Goal: Task Accomplishment & Management: Complete application form

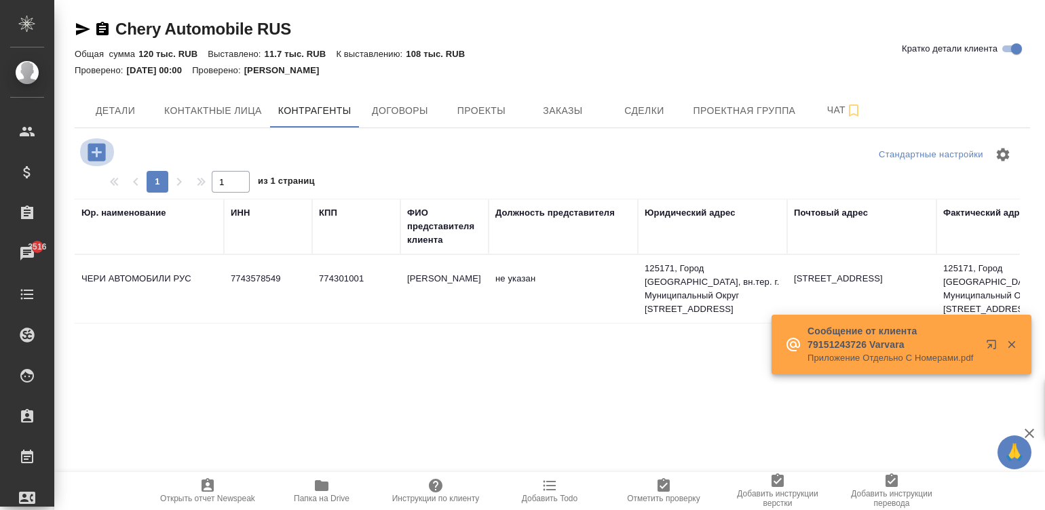
click at [88, 151] on icon "button" at bounding box center [97, 152] width 18 height 18
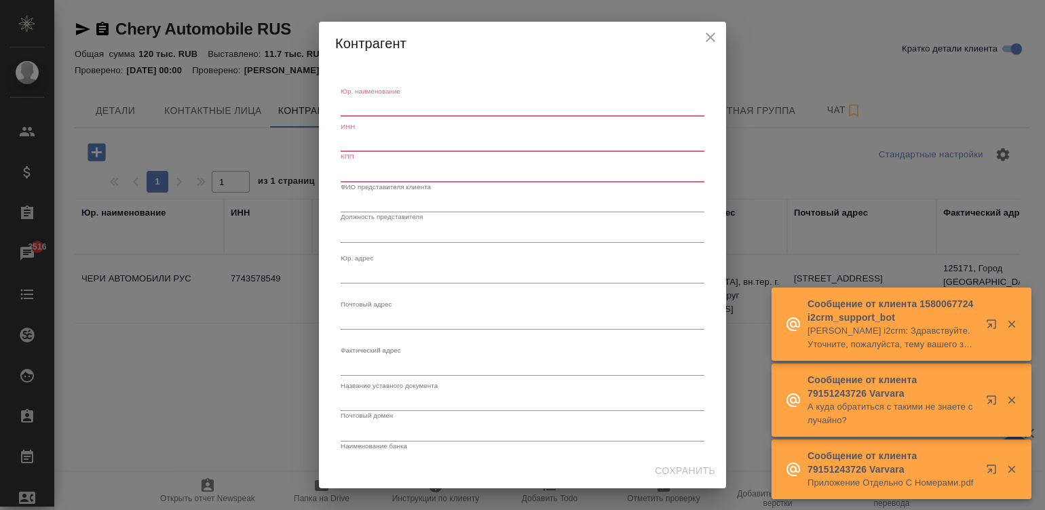
click at [383, 100] on div "x" at bounding box center [523, 107] width 364 height 19
paste textarea "ООО «ДЖЕЙЛЭНД РУС»"
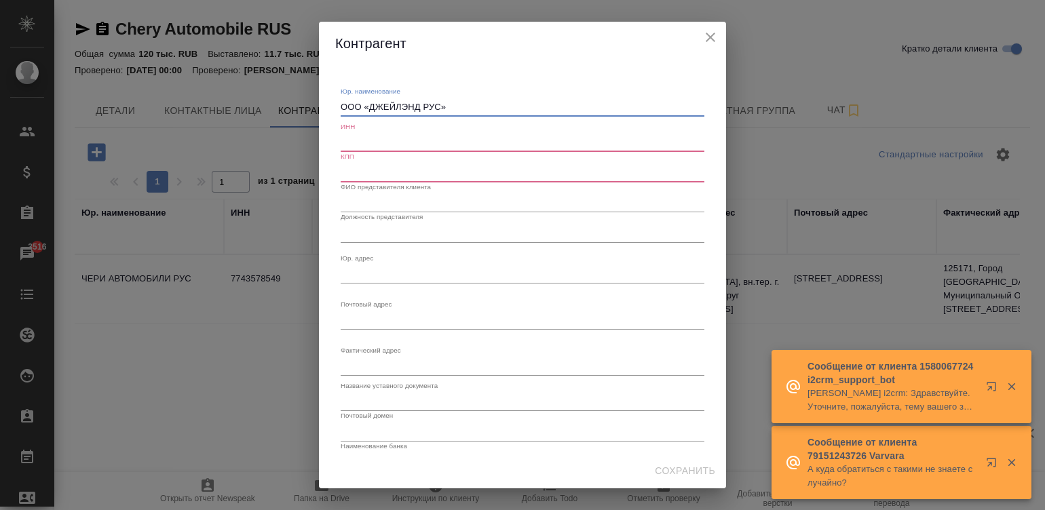
type textarea "ООО «ДЖЕЙЛЭНД РУС»"
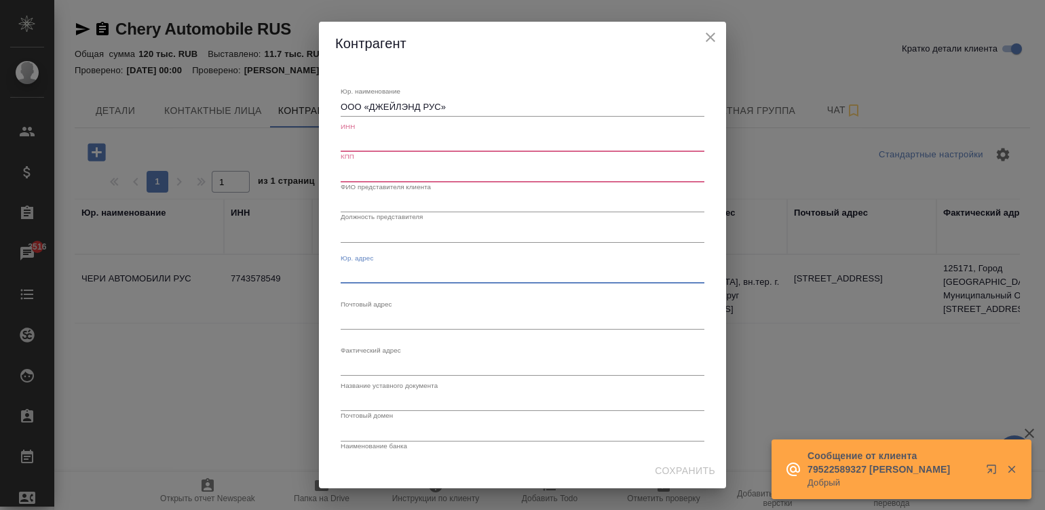
click at [360, 271] on textarea "Юр. наименование" at bounding box center [523, 274] width 364 height 10
paste textarea "[STREET_ADDRESS]"
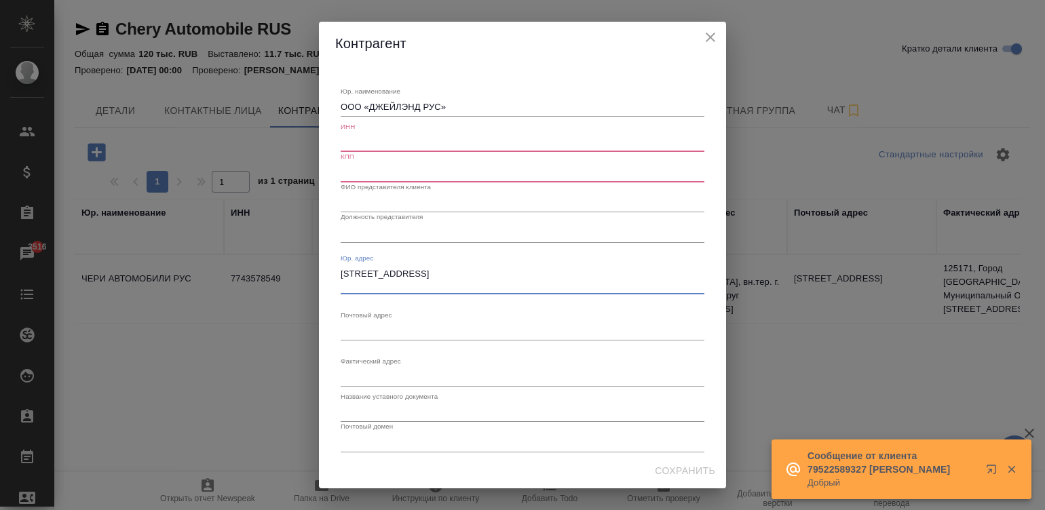
type textarea "[STREET_ADDRESS]"
click at [390, 323] on div "x" at bounding box center [523, 331] width 364 height 19
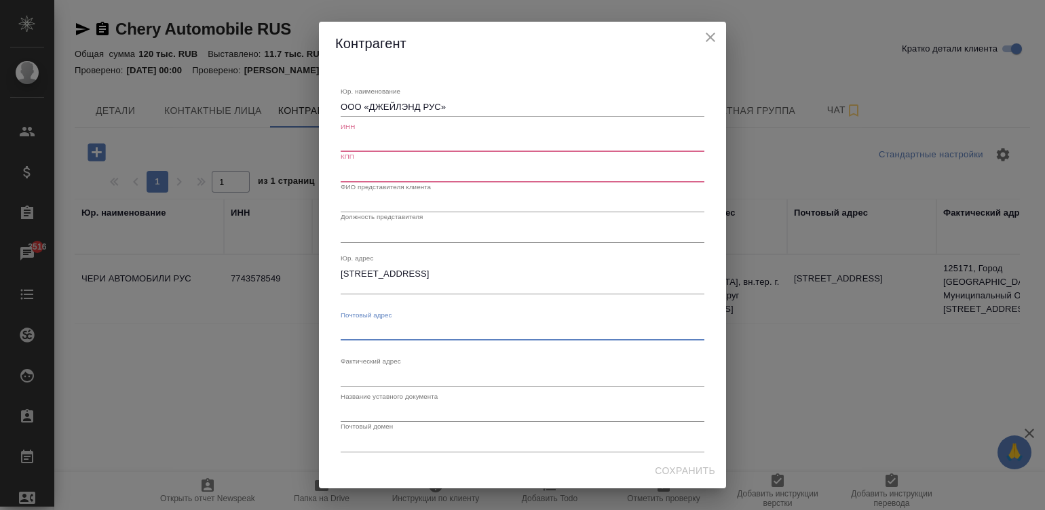
type textarea "м"
paste textarea "[STREET_ADDRESS]"
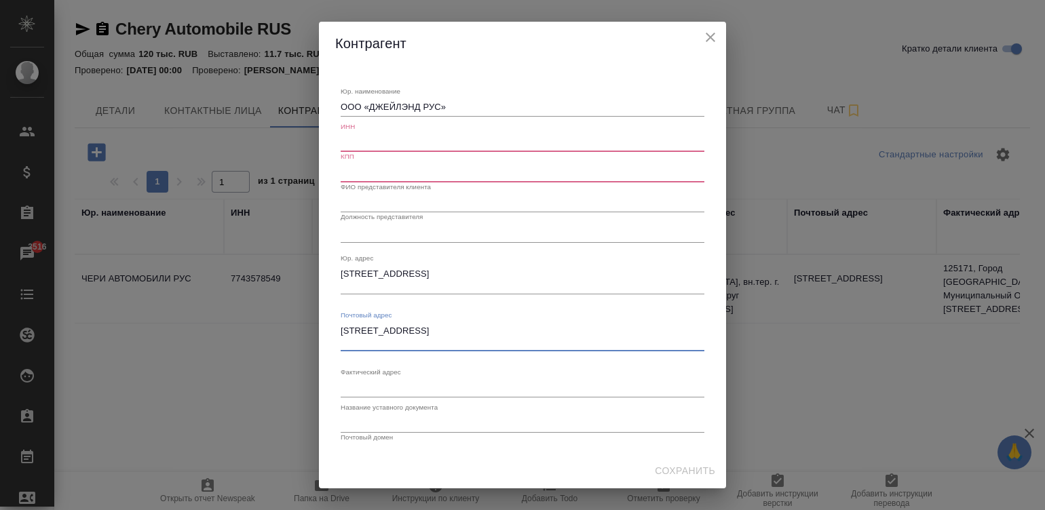
type textarea "[STREET_ADDRESS]"
click at [361, 380] on div "x" at bounding box center [523, 388] width 364 height 19
paste textarea "[STREET_ADDRESS]"
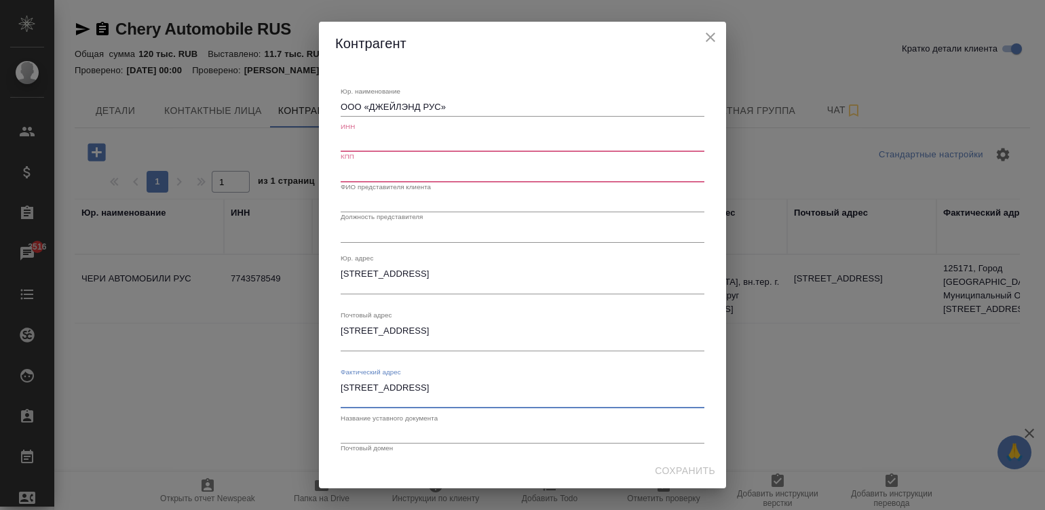
type textarea "[STREET_ADDRESS]"
click at [365, 202] on input "text" at bounding box center [523, 202] width 364 height 19
paste input "Генеральный директор"
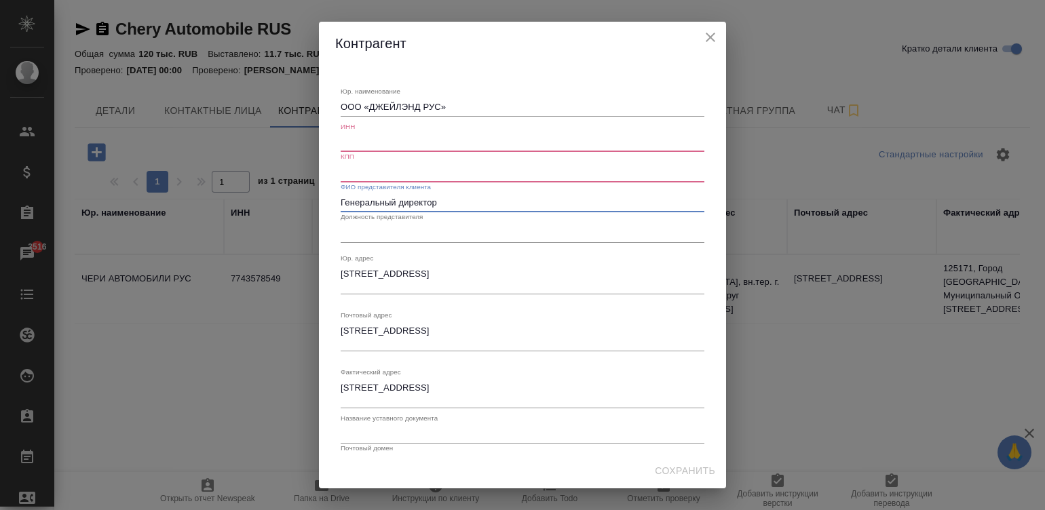
click at [434, 197] on input "Генеральный директор" at bounding box center [523, 202] width 364 height 19
type input "Генеральный директор"
click at [366, 233] on input "text" at bounding box center [523, 232] width 364 height 19
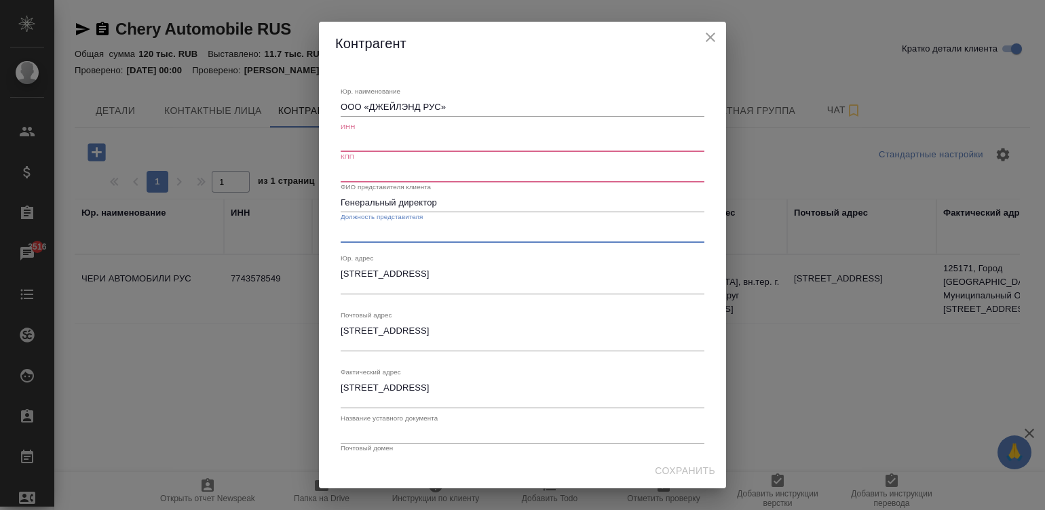
paste input "Генеральный директор"
type input "Генеральный директор"
click at [441, 199] on input "Генеральный директор" at bounding box center [523, 202] width 364 height 19
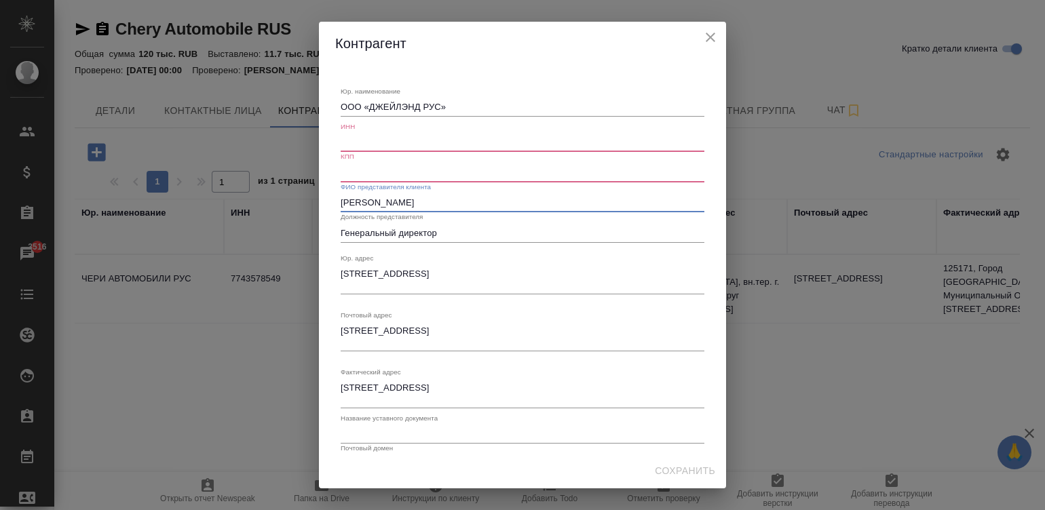
click at [339, 196] on div "Юр. наименование ООО «ДЖЕЙЛЭНД РУС» x ИНН КПП ФИО представителя клиента [PERSON…" at bounding box center [522, 335] width 375 height 529
click at [343, 199] on input "[PERSON_NAME]" at bounding box center [523, 202] width 364 height 19
type input "[PERSON_NAME]"
click at [406, 139] on input "text" at bounding box center [523, 142] width 364 height 19
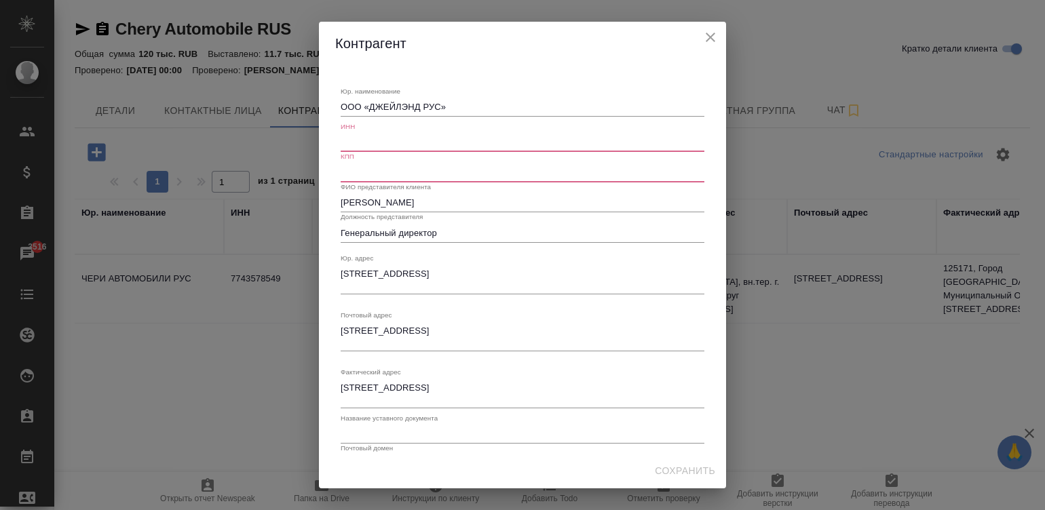
paste input "7720939990"
type input "7720939990"
click at [365, 170] on input "text" at bounding box center [523, 172] width 364 height 19
paste input "772001001"
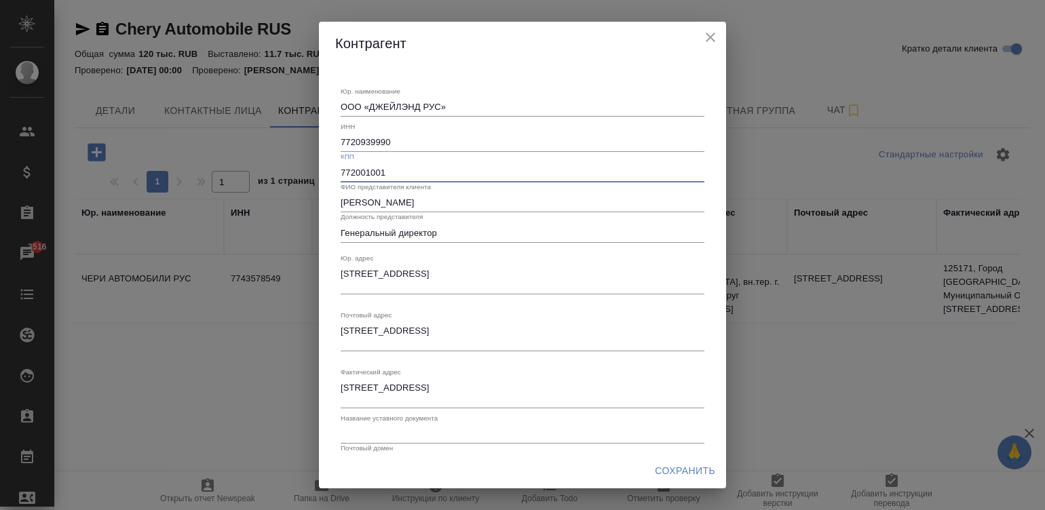
type input "772001001"
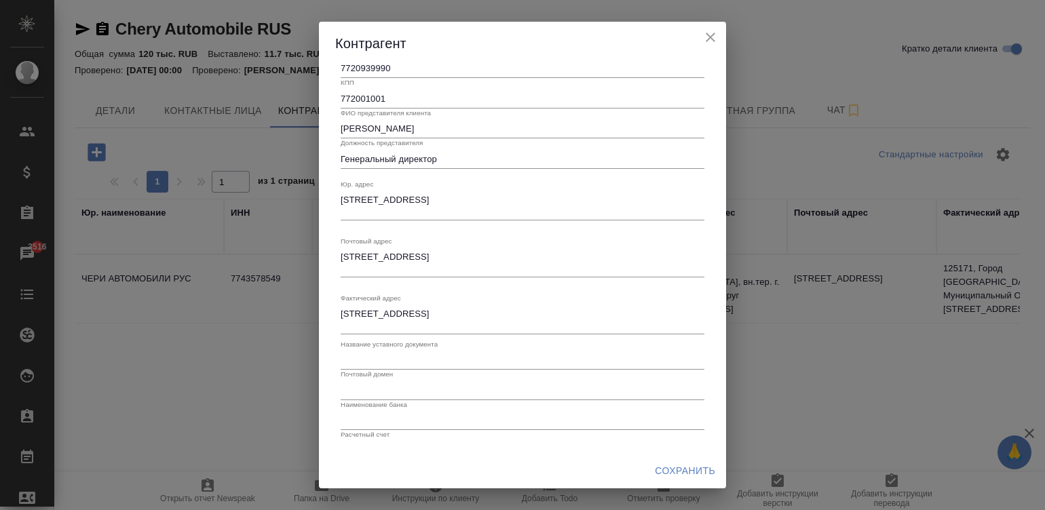
scroll to position [84, 0]
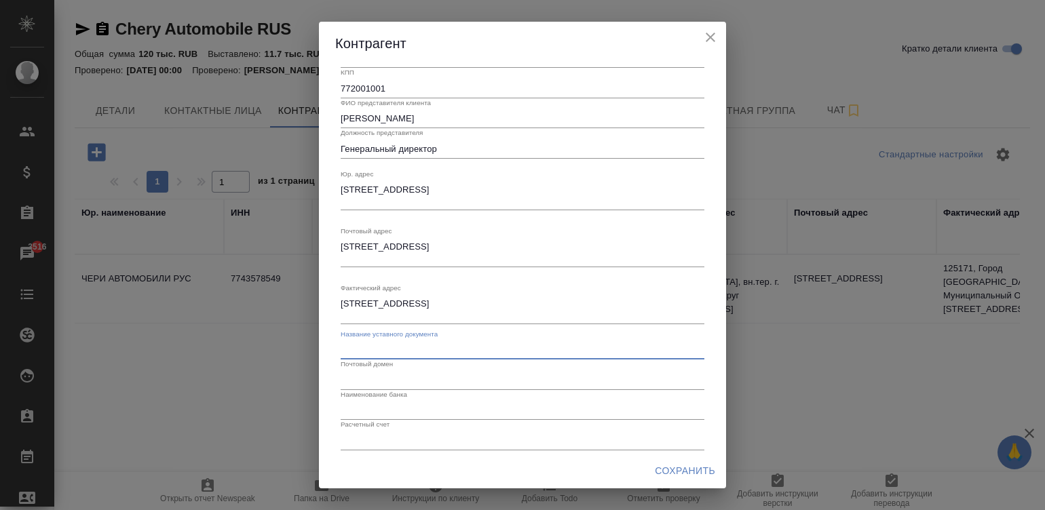
click at [410, 351] on input "text" at bounding box center [523, 350] width 364 height 19
type input "Устав"
click at [379, 383] on input "text" at bounding box center [523, 379] width 364 height 19
paste input "@[DOMAIN_NAME]"
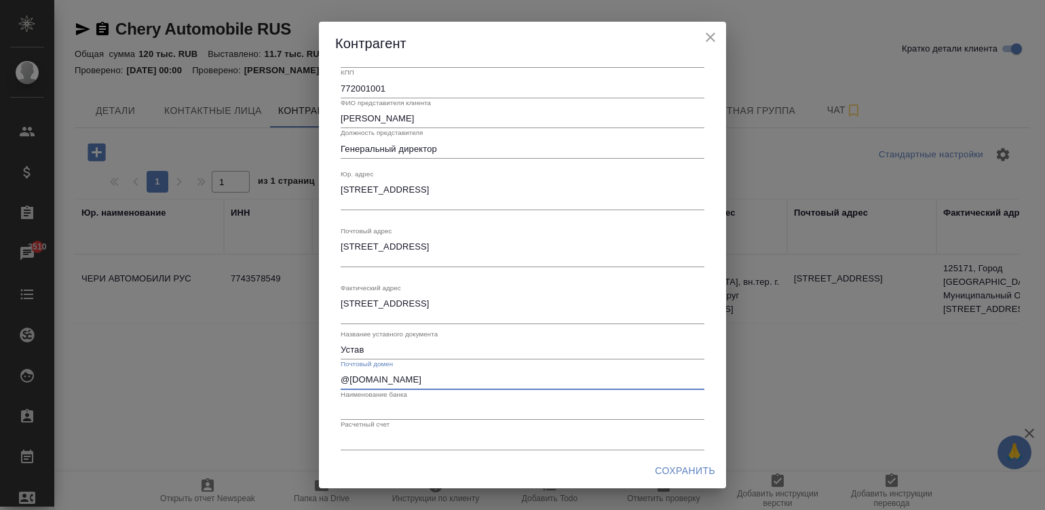
type input "@[DOMAIN_NAME]"
click at [370, 404] on input "text" at bounding box center [523, 410] width 364 height 19
paste input "АО "АЛЬФА-БАНК""
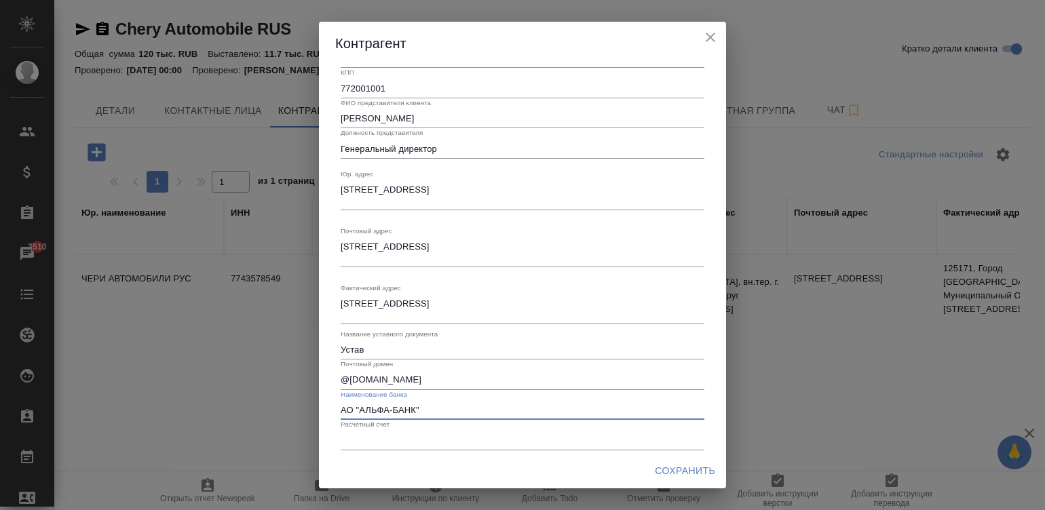
type input "АО "АЛЬФА-БАНК""
click at [402, 438] on input "text" at bounding box center [523, 440] width 364 height 19
paste input "40702810501850007582"
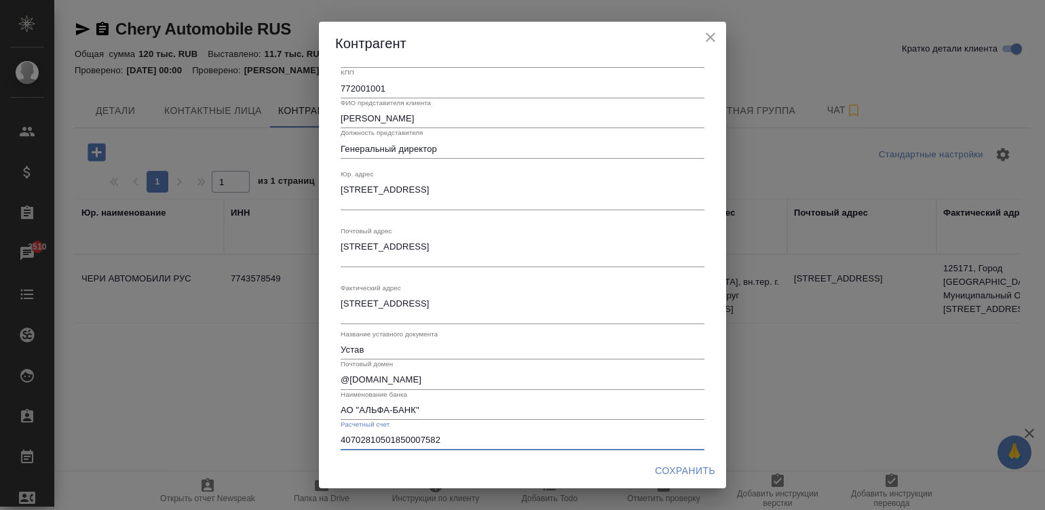
type input "40702810501850007582"
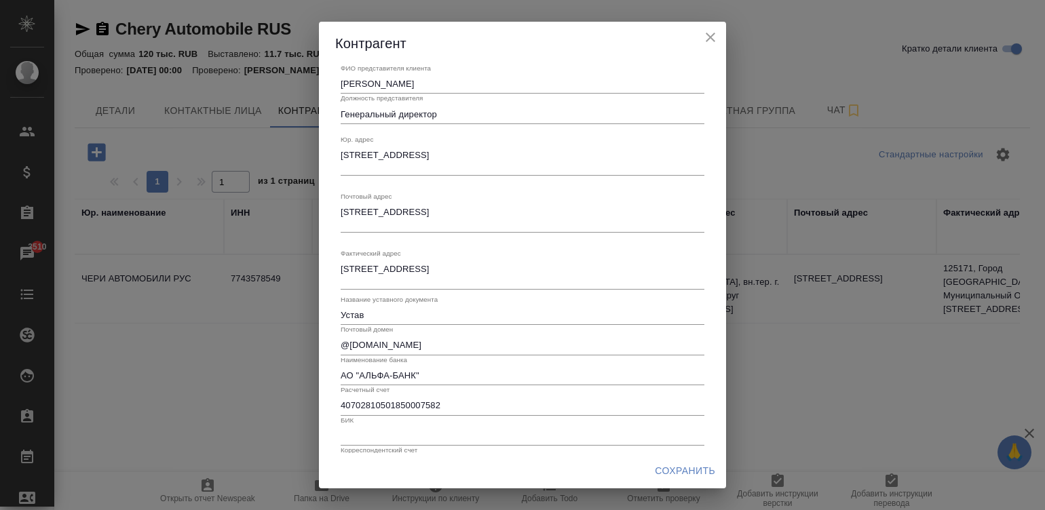
scroll to position [151, 0]
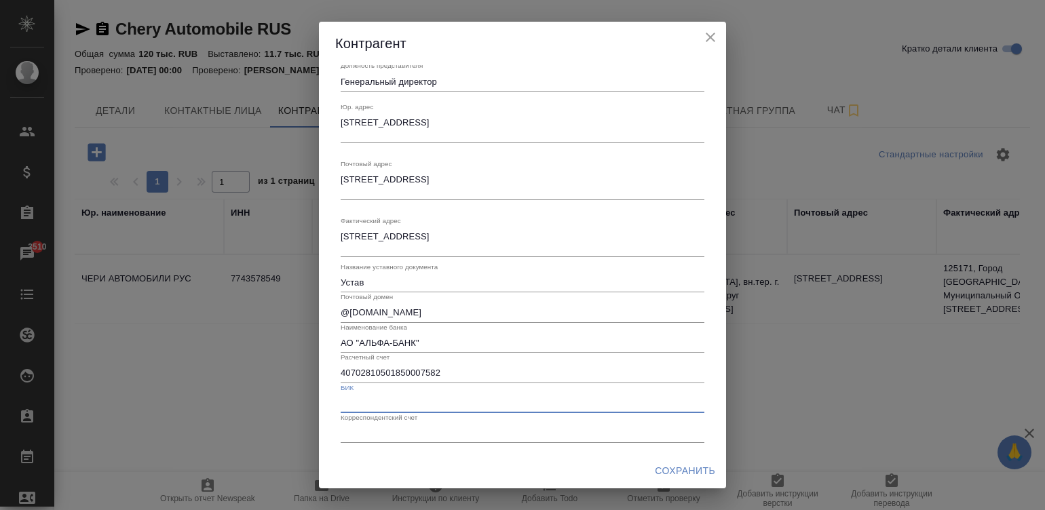
click at [354, 400] on input "text" at bounding box center [523, 403] width 364 height 19
paste input "044525593"
type input "044525593"
click at [396, 432] on input "text" at bounding box center [523, 433] width 364 height 19
paste input "30101810200000000593"
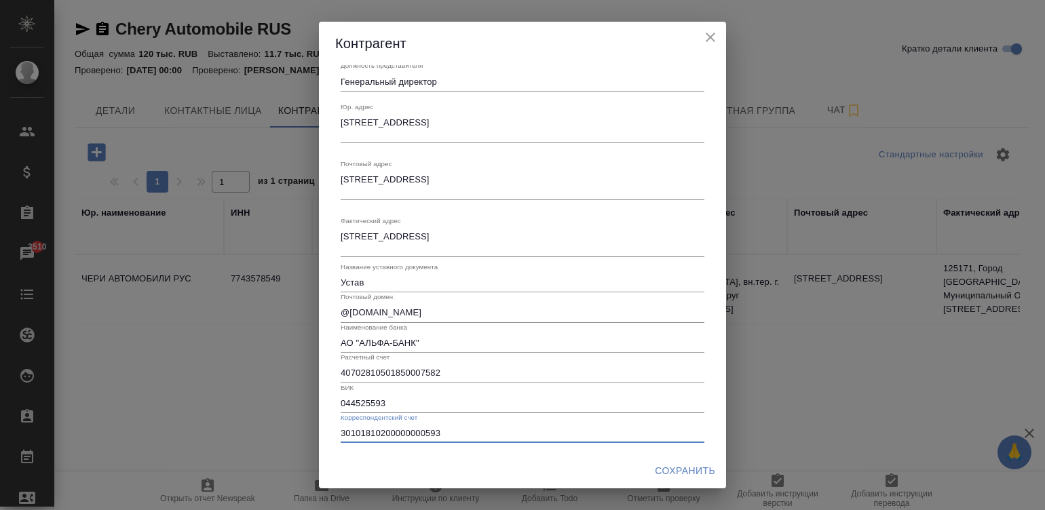
type input "30101810200000000593"
click at [705, 473] on span "Сохранить" at bounding box center [685, 471] width 60 height 17
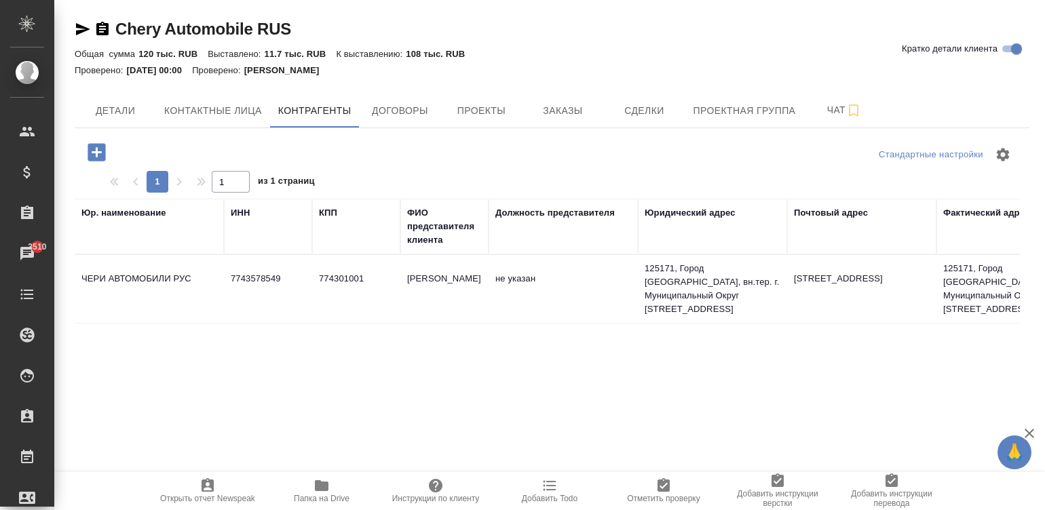
click at [419, 139] on div at bounding box center [552, 154] width 318 height 33
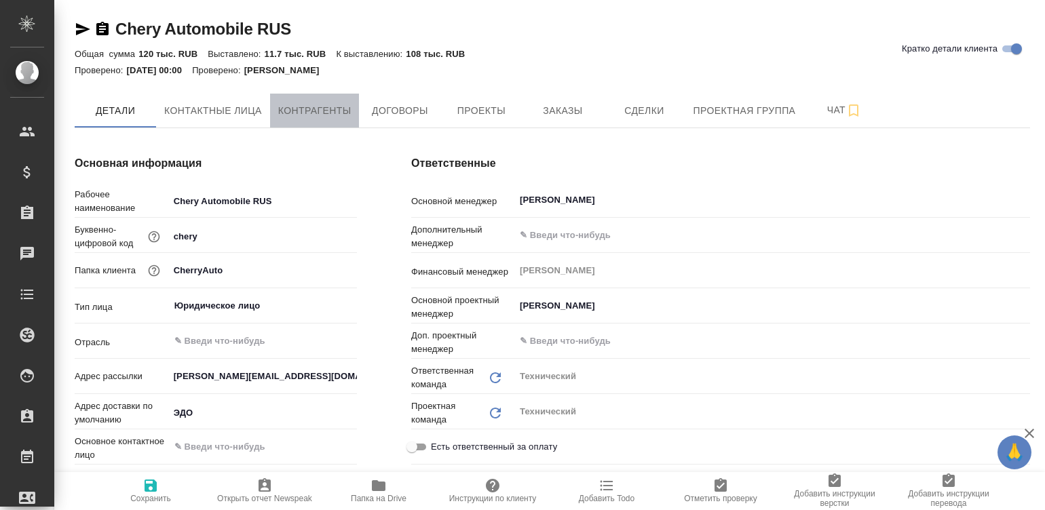
click at [317, 116] on span "Контрагенты" at bounding box center [314, 110] width 73 height 17
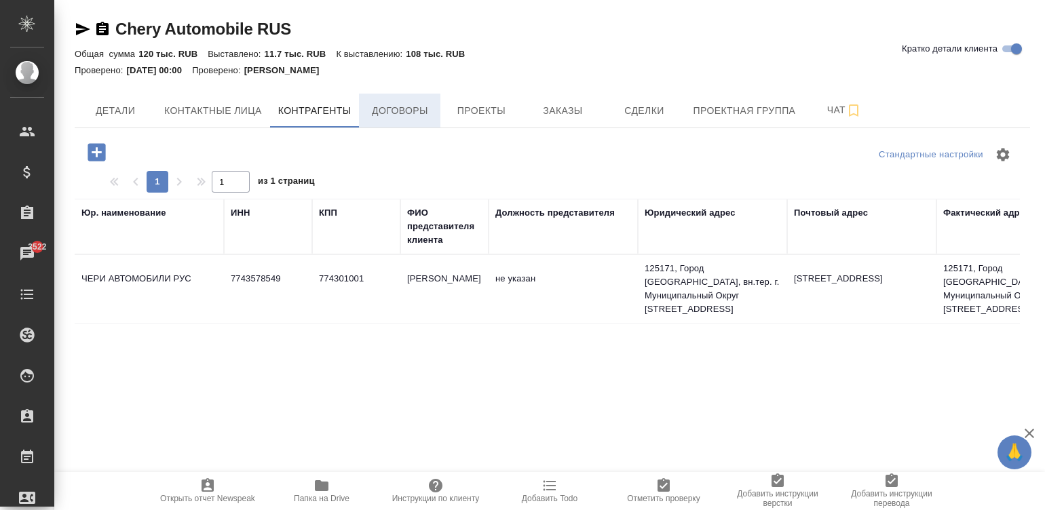
click at [387, 111] on span "Договоры" at bounding box center [399, 110] width 65 height 17
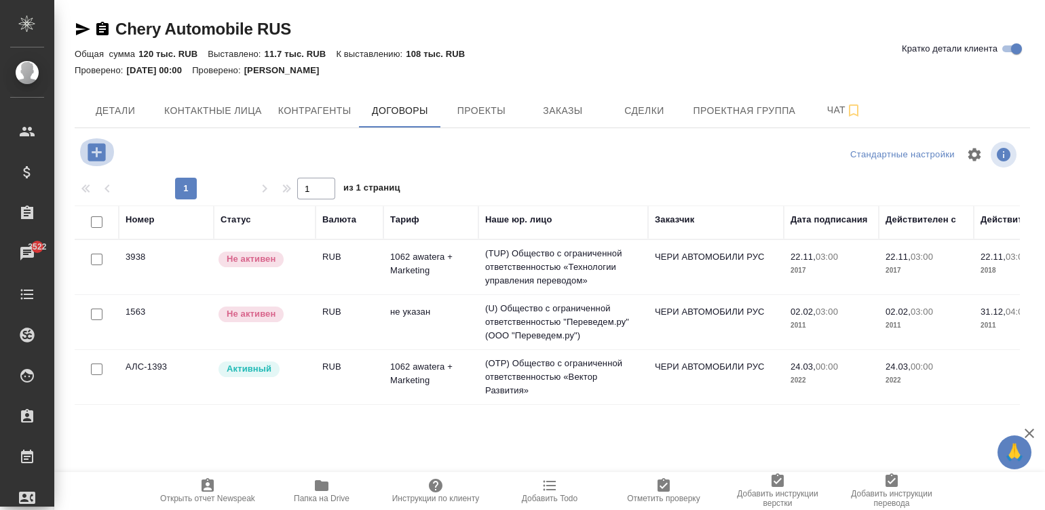
click at [90, 151] on icon "button" at bounding box center [97, 152] width 18 height 18
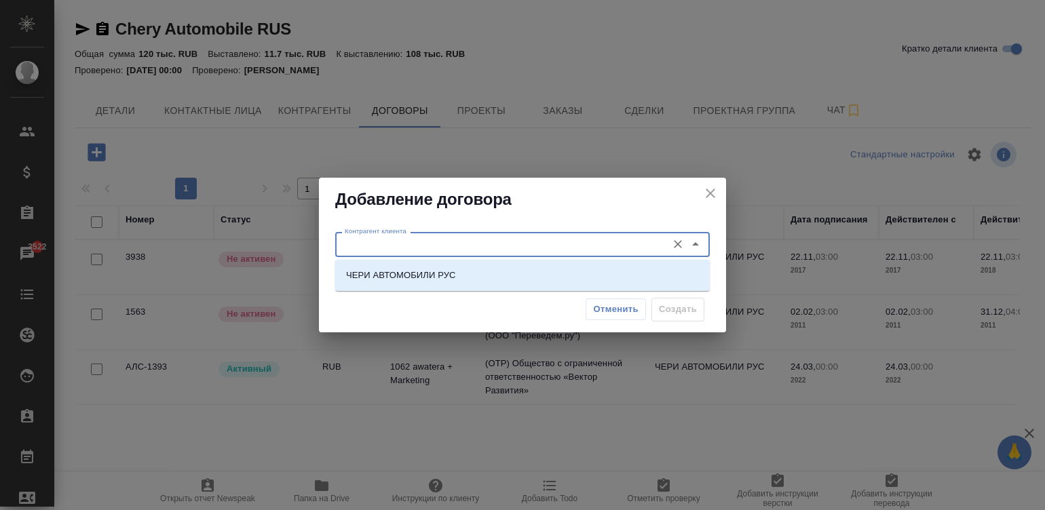
click at [353, 241] on input "Контрагент клиента" at bounding box center [499, 244] width 321 height 16
click at [704, 195] on icon "close" at bounding box center [710, 193] width 16 height 16
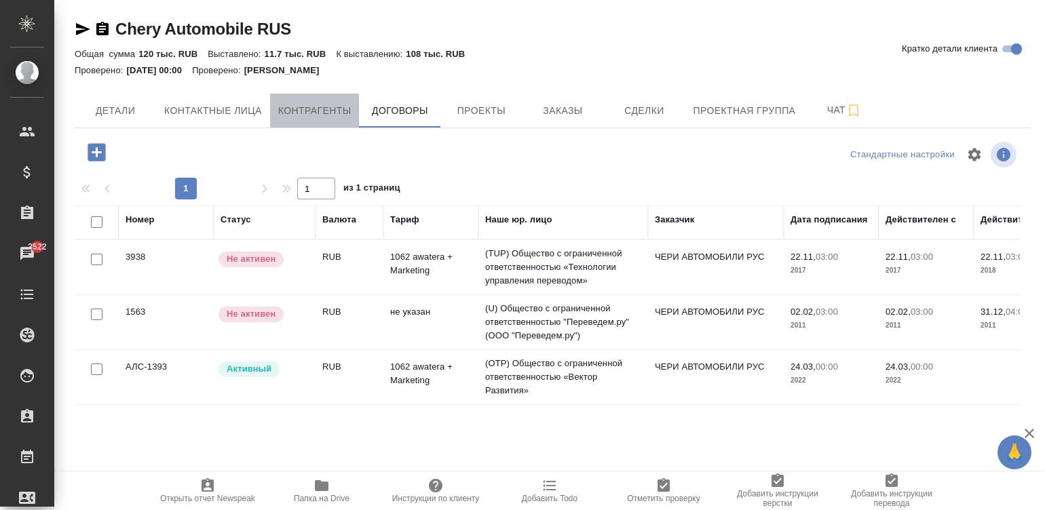
click at [312, 121] on button "Контрагенты" at bounding box center [315, 111] width 90 height 34
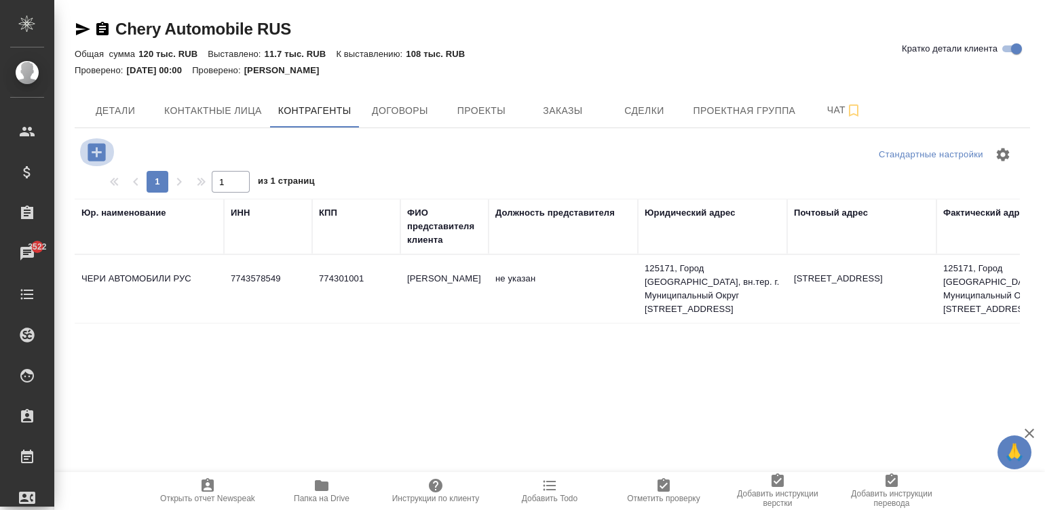
click at [100, 149] on icon "button" at bounding box center [97, 152] width 18 height 18
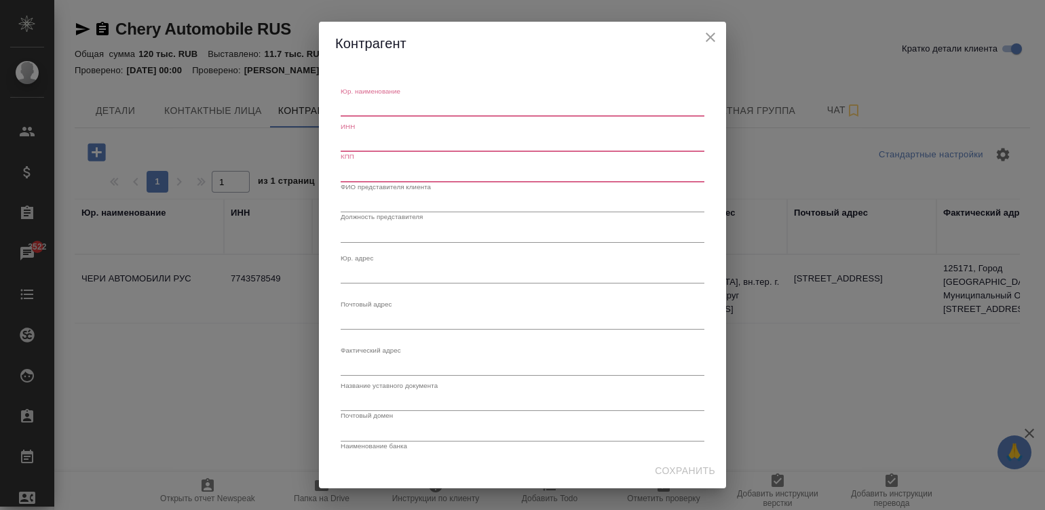
click at [360, 105] on textarea "Юр. наименование" at bounding box center [523, 107] width 364 height 10
paste textarea "ООО «ДЖЕЙЛЭНД РУС»"
type textarea "ООО «ДЖЕЙЛЭНД РУС»"
click at [372, 139] on input "text" at bounding box center [523, 142] width 364 height 19
paste input "7720939990"
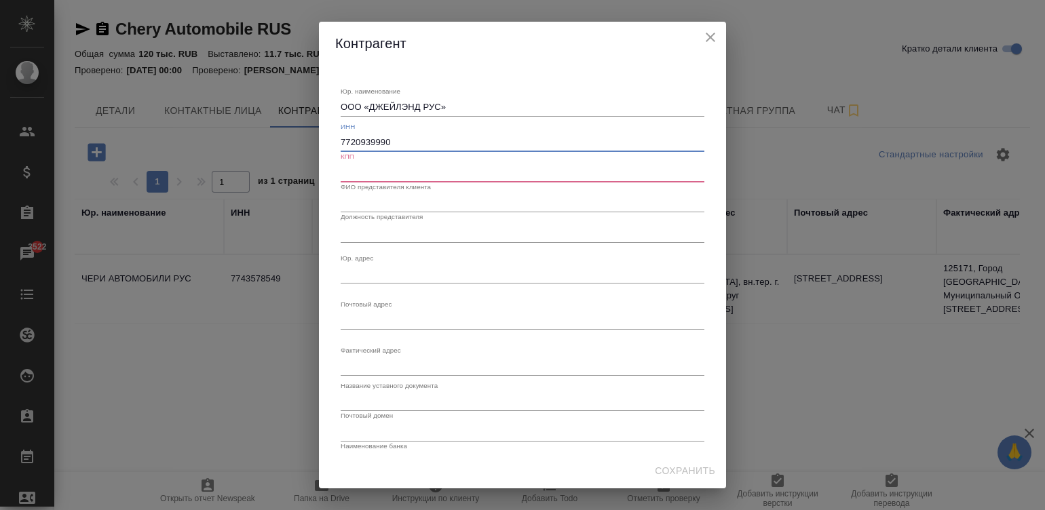
type input "7720939990"
click at [385, 167] on input "text" at bounding box center [523, 172] width 364 height 19
paste input "772001001"
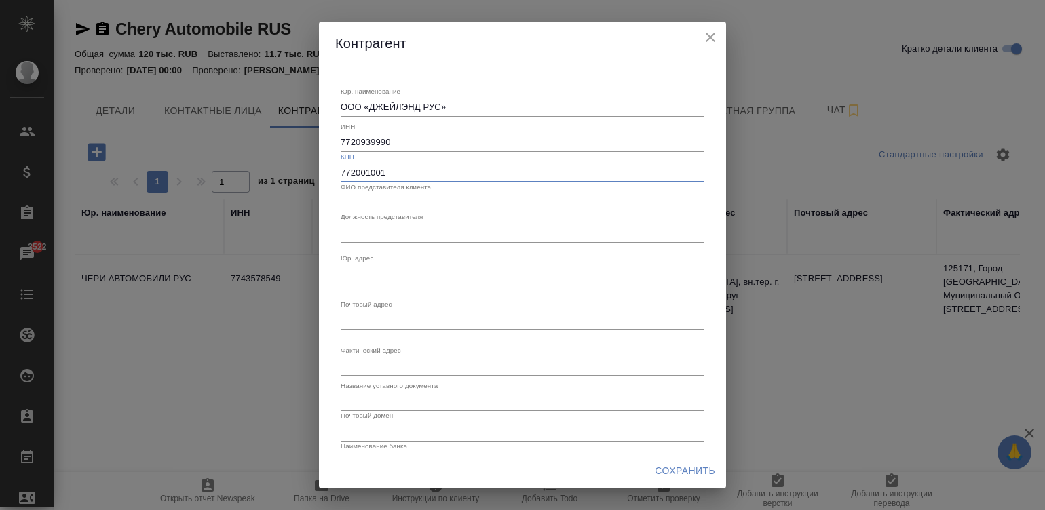
type input "772001001"
click at [424, 199] on input "text" at bounding box center [523, 202] width 364 height 19
paste input "[PERSON_NAME]"
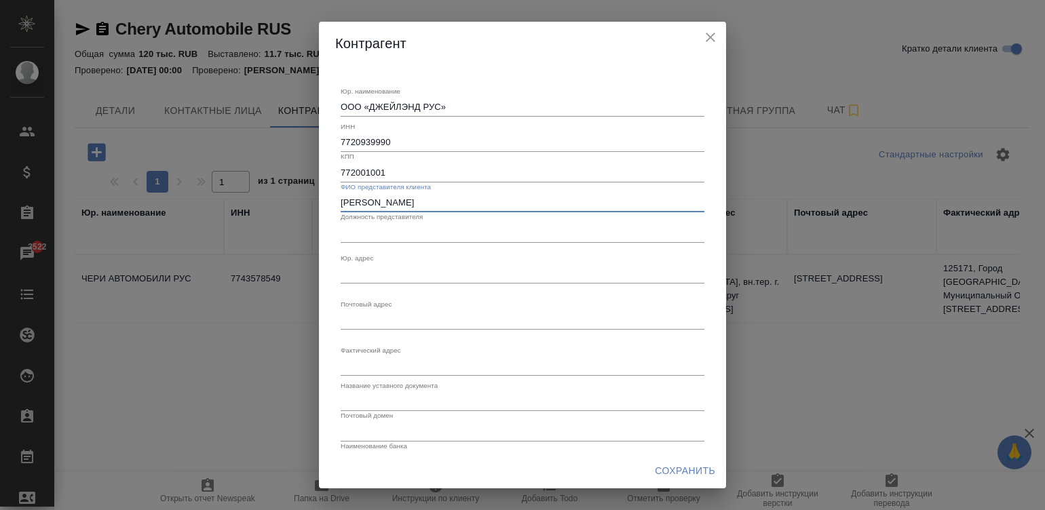
type input "[PERSON_NAME]"
click at [361, 234] on input "text" at bounding box center [523, 232] width 364 height 19
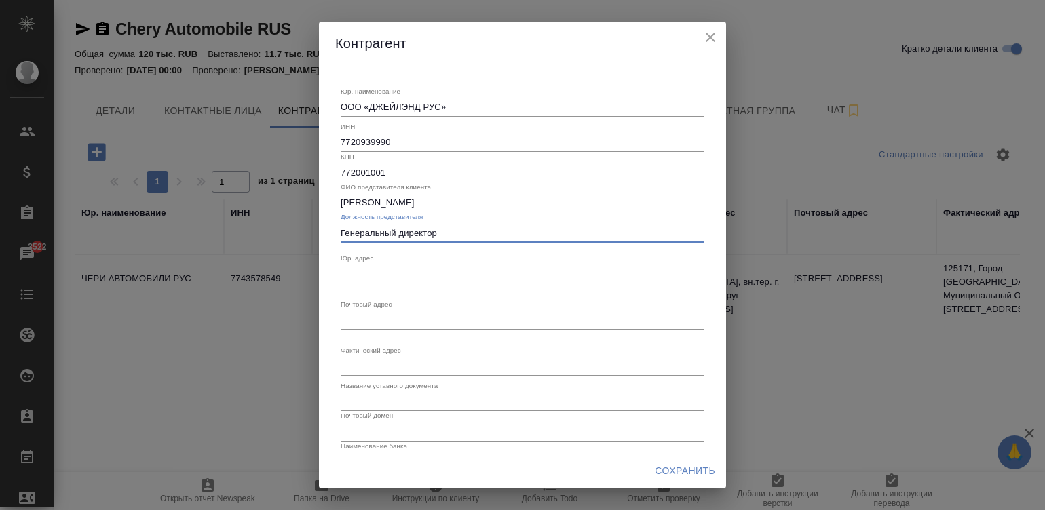
type input "Генеральный директор"
click at [356, 269] on textarea "Юр. наименование" at bounding box center [523, 274] width 364 height 10
paste textarea "[STREET_ADDRESS]"
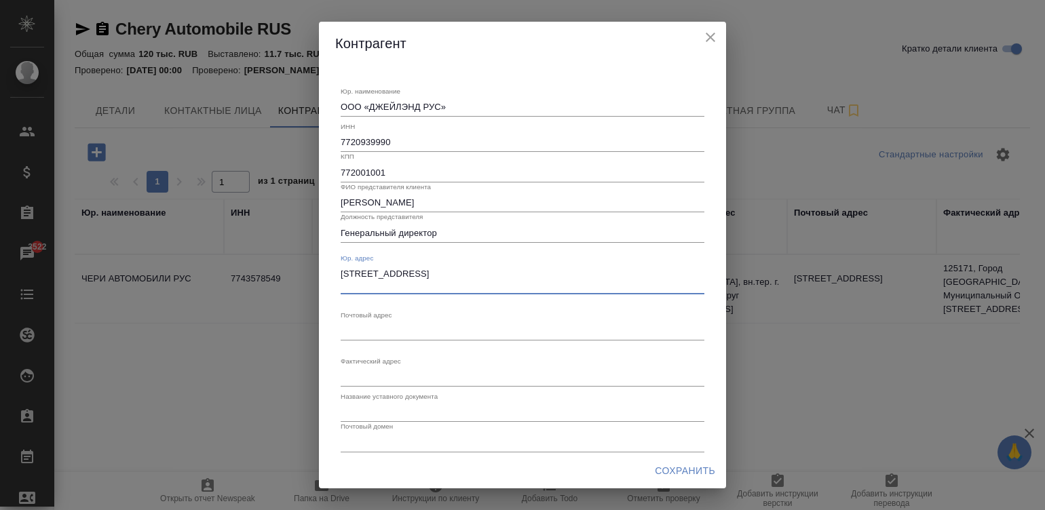
type textarea "[STREET_ADDRESS]"
click at [394, 328] on textarea "Юр. наименование" at bounding box center [523, 331] width 364 height 10
paste textarea "[STREET_ADDRESS]"
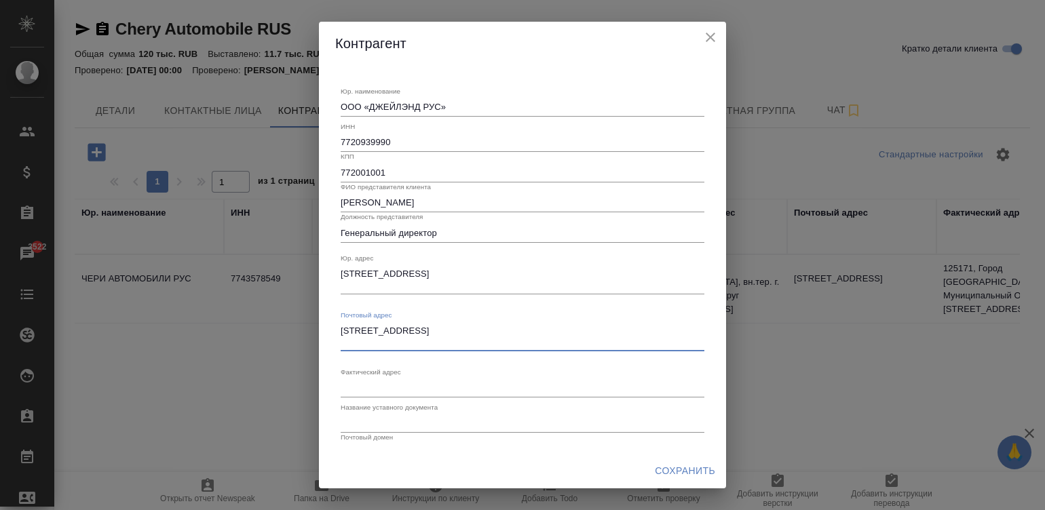
type textarea "[STREET_ADDRESS]"
click at [383, 393] on div "x" at bounding box center [523, 388] width 364 height 19
paste textarea "[STREET_ADDRESS]"
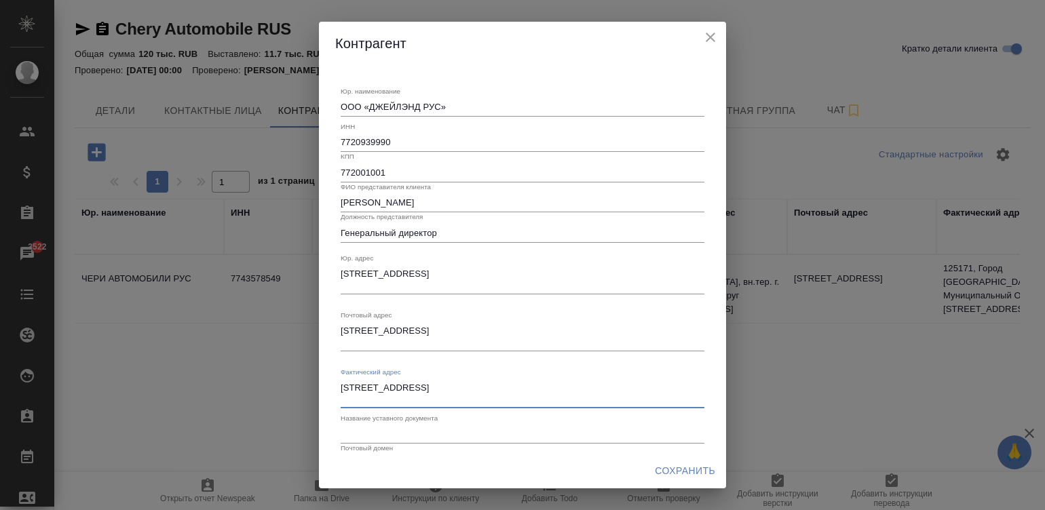
type textarea "[STREET_ADDRESS]"
click at [419, 434] on input "text" at bounding box center [523, 434] width 364 height 19
type input "Устав"
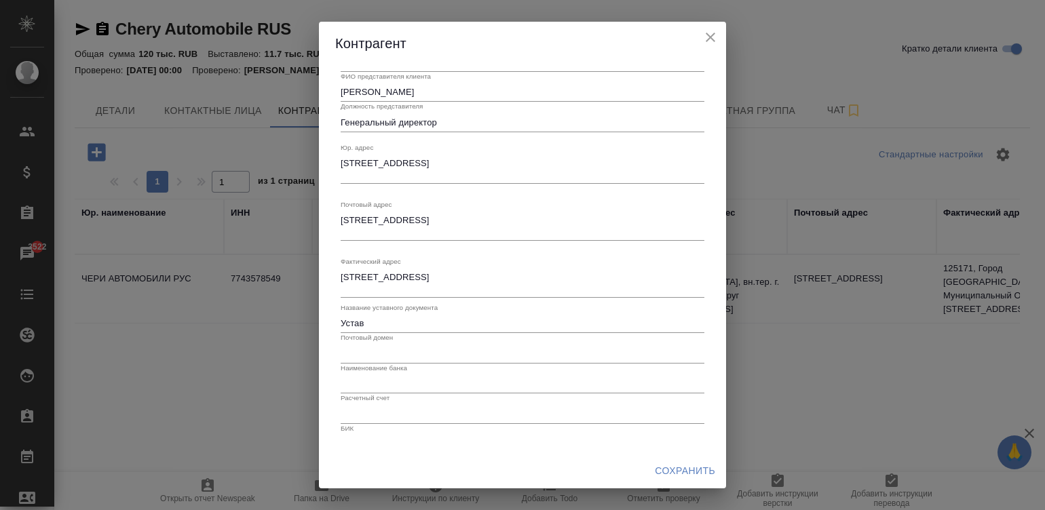
scroll to position [151, 0]
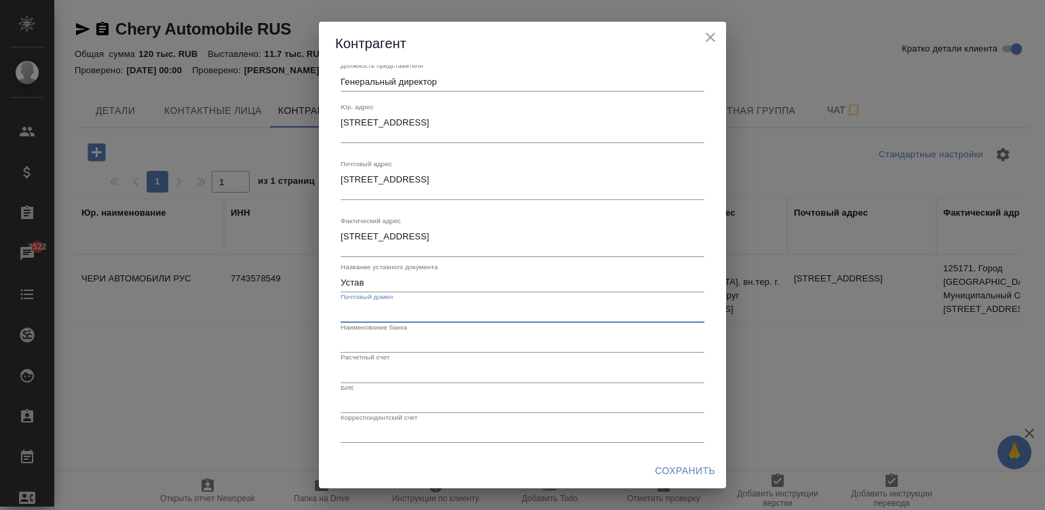
click at [411, 314] on input "text" at bounding box center [523, 312] width 364 height 19
paste input "@[DOMAIN_NAME]"
type input "@[DOMAIN_NAME]"
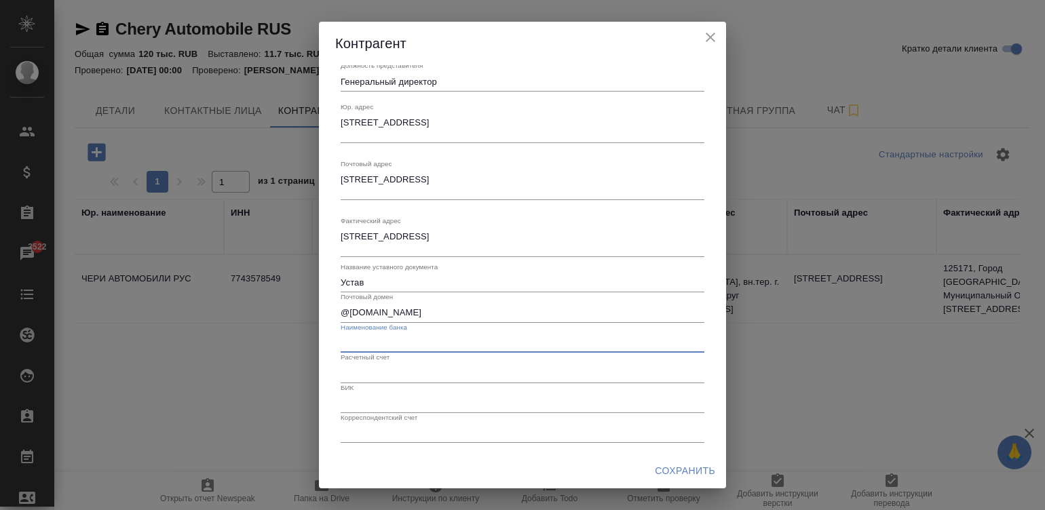
click at [377, 338] on input "text" at bounding box center [523, 343] width 364 height 19
paste input "АО "АЛЬФА-БАНК""
type input "АО "АЛЬФА-БАНК""
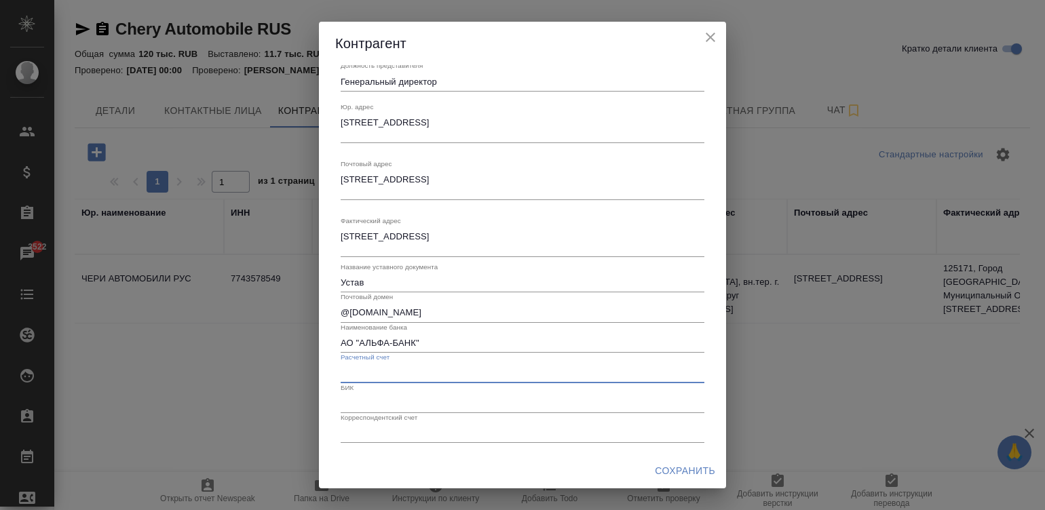
click at [389, 375] on input "text" at bounding box center [523, 373] width 364 height 19
paste input "40702810501850007582"
type input "40702810501850007582"
click at [360, 396] on input "text" at bounding box center [523, 403] width 364 height 19
paste input "044525593"
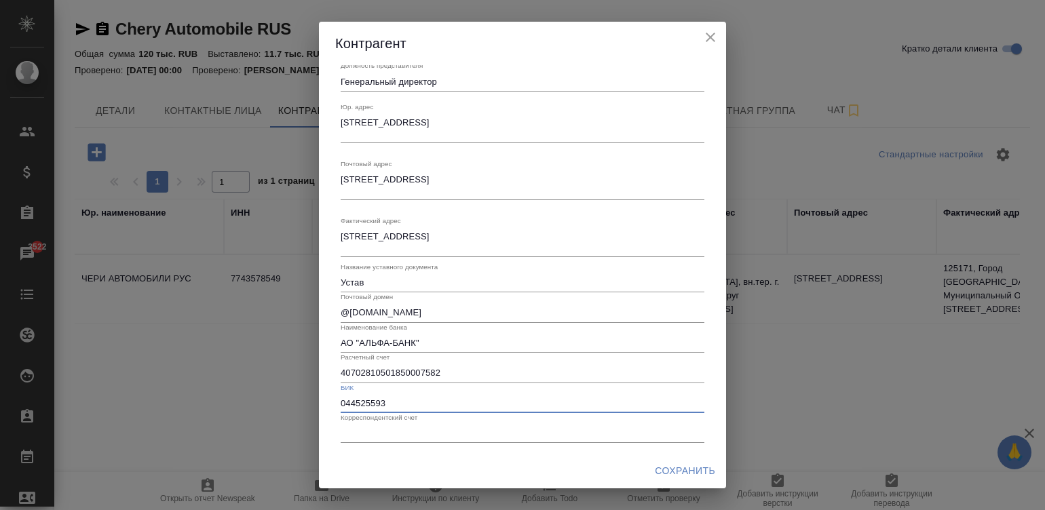
type input "044525593"
click at [363, 433] on input "text" at bounding box center [523, 433] width 364 height 19
paste input "30101810200000000593"
type input "30101810200000000593"
click at [680, 468] on span "Сохранить" at bounding box center [685, 471] width 60 height 17
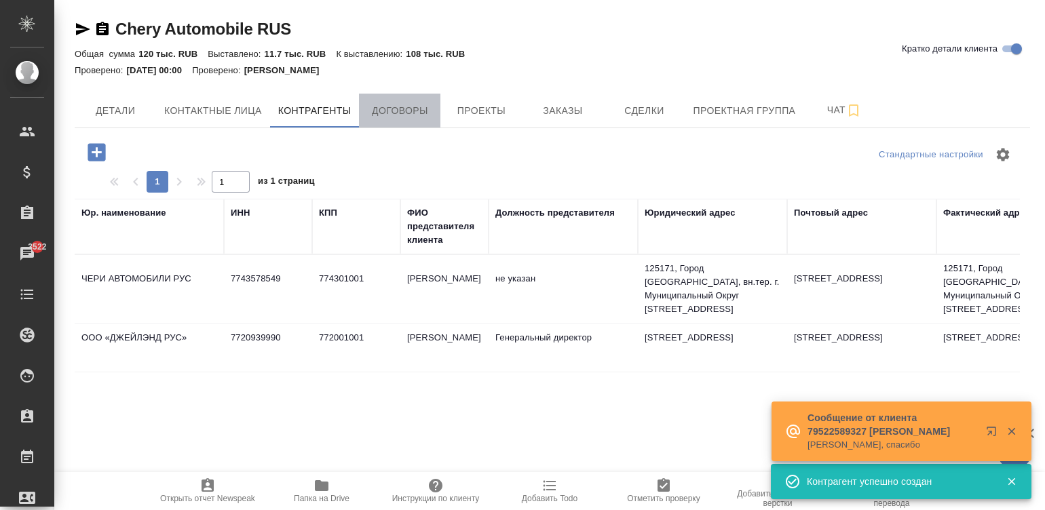
click at [387, 108] on span "Договоры" at bounding box center [399, 110] width 65 height 17
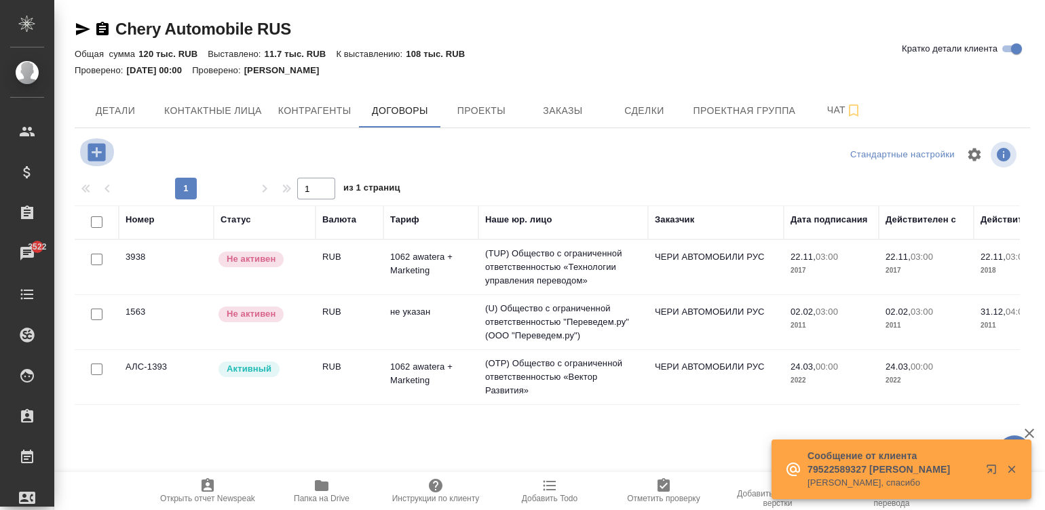
click at [100, 155] on icon "button" at bounding box center [97, 152] width 18 height 18
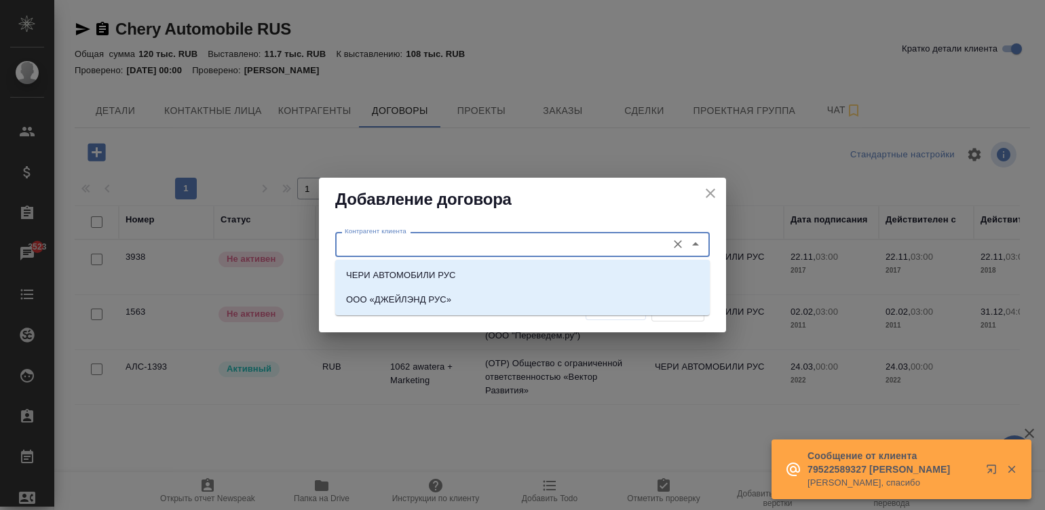
click at [353, 240] on input "Контрагент клиента" at bounding box center [499, 244] width 321 height 16
click at [414, 305] on p "ООО «ДЖЕЙЛЭНД РУС»" at bounding box center [398, 300] width 105 height 14
type input "ООО «ДЖЕЙЛЭНД РУС»"
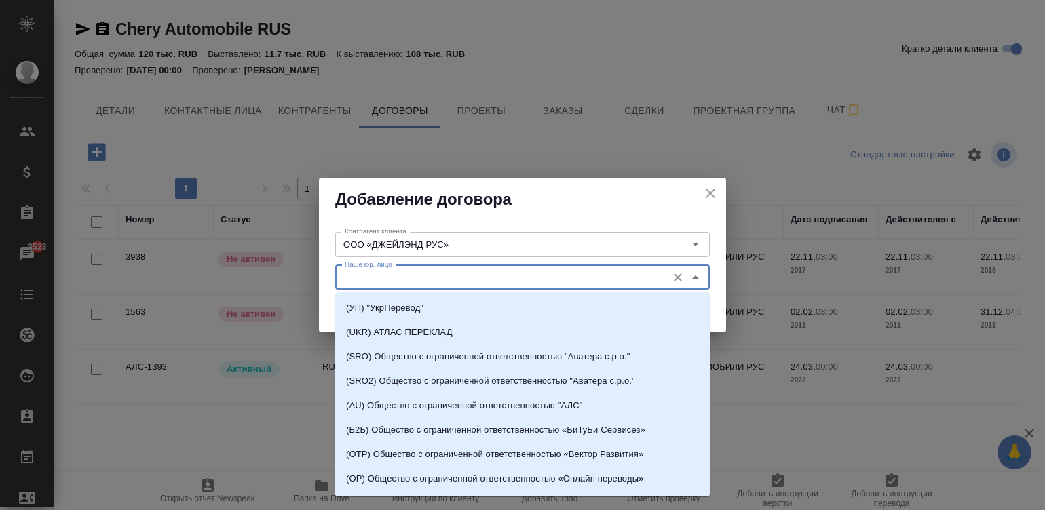
click at [365, 273] on input "Наше юр. лицо" at bounding box center [499, 277] width 321 height 16
click at [383, 279] on input "Наше юр. лицо" at bounding box center [499, 277] width 321 height 16
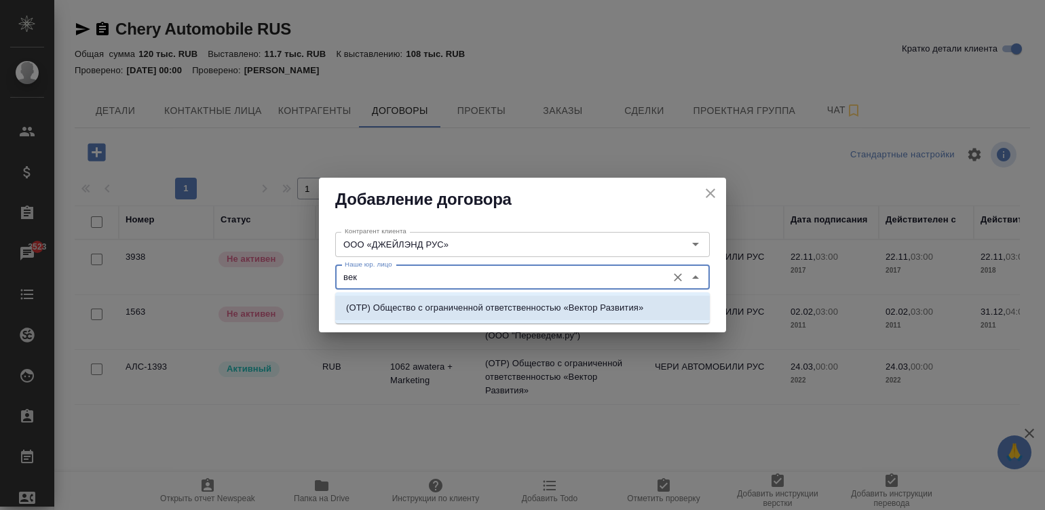
click at [424, 302] on p "(OTP) Общество с ограниченной ответственностью «Вектор Развития»" at bounding box center [494, 308] width 297 height 14
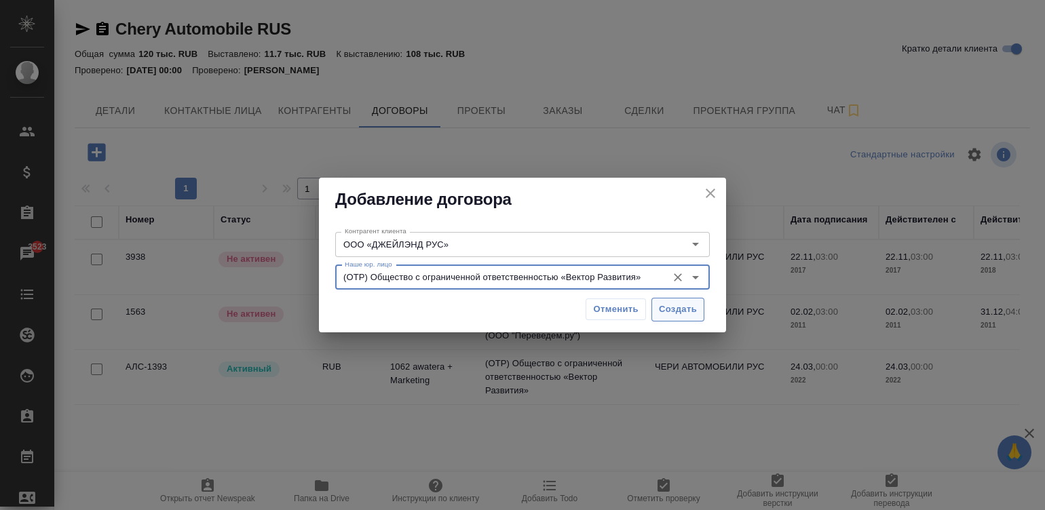
type input "(OTP) Общество с ограниченной ответственностью «Вектор Развития»"
click at [668, 306] on span "Создать" at bounding box center [678, 310] width 38 height 16
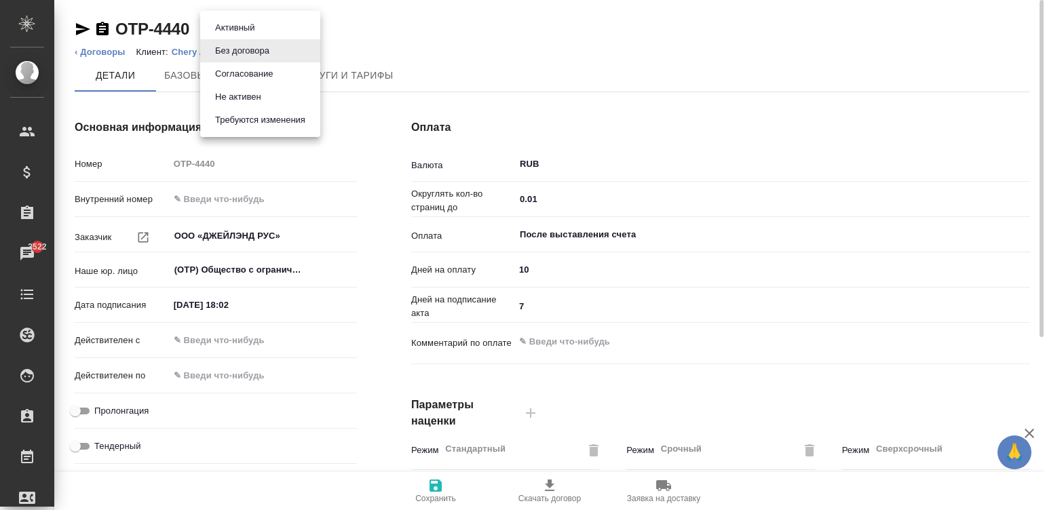
click at [218, 26] on body "🙏 .cls-1 fill:#fff; AWATERA Малинина Мария m.malinina Клиенты Спецификации Зака…" at bounding box center [522, 255] width 1045 height 510
click at [252, 35] on button "Согласование" at bounding box center [234, 27] width 47 height 15
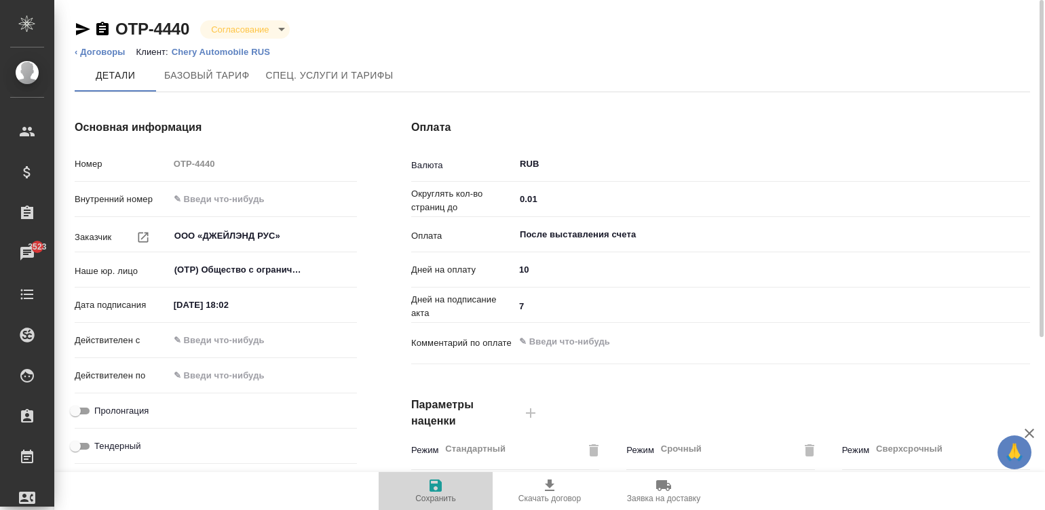
click at [437, 501] on span "Сохранить" at bounding box center [435, 498] width 41 height 9
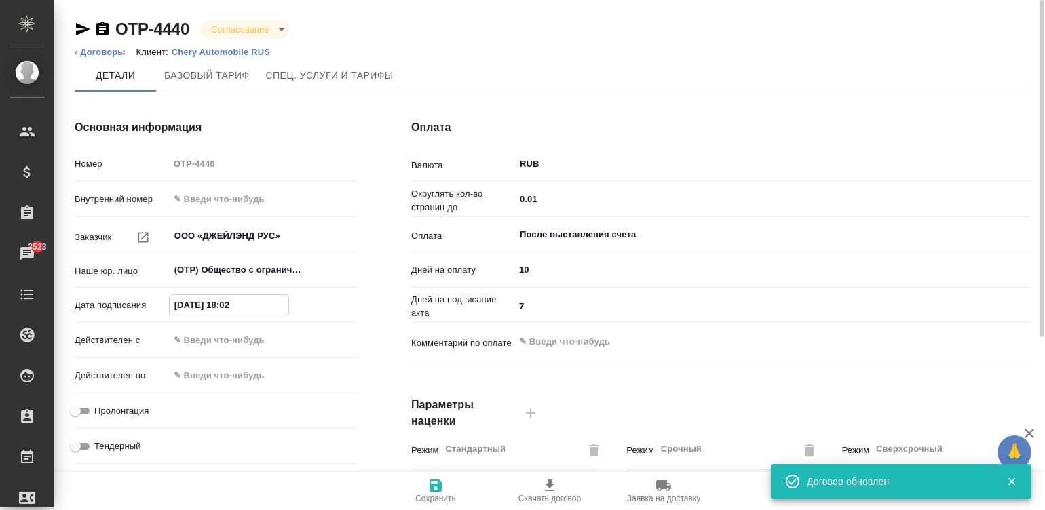
click at [254, 299] on input "19.08.2025 18:02" at bounding box center [229, 305] width 119 height 20
type input "1_.__.____ __:__"
type textarea "x"
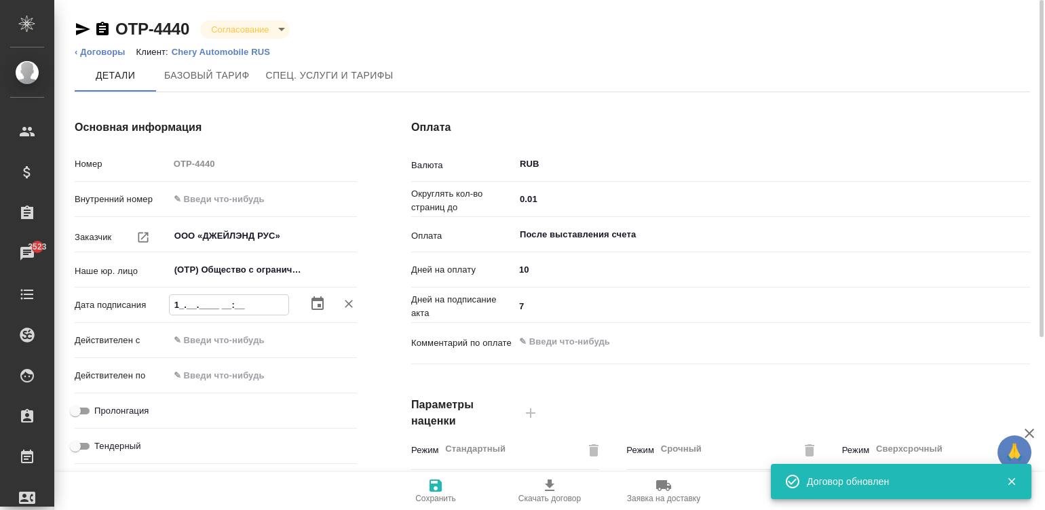
type input "19.__.____ __:__"
type textarea "x"
type input "19.0_.____ __:__"
type textarea "x"
type input "19.08.____ __:__"
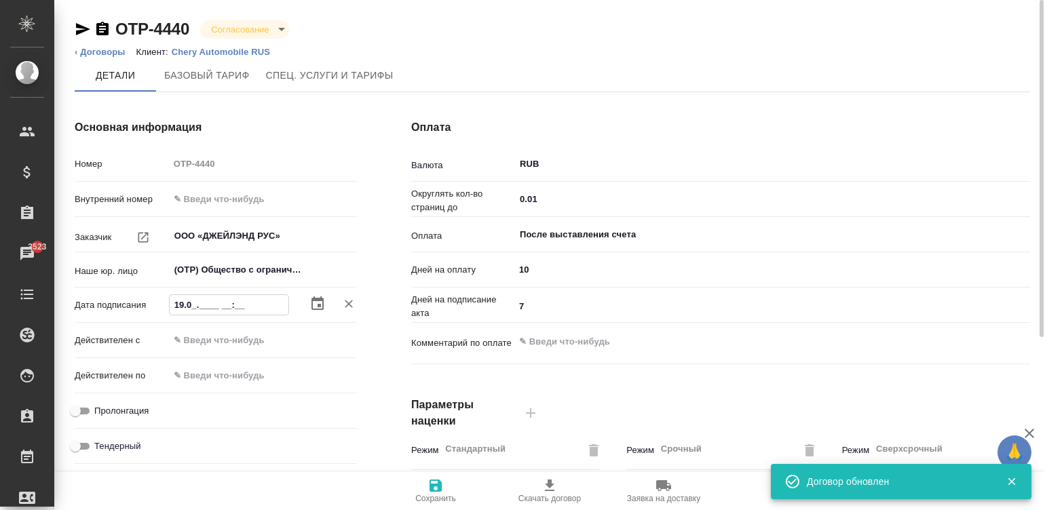
type textarea "x"
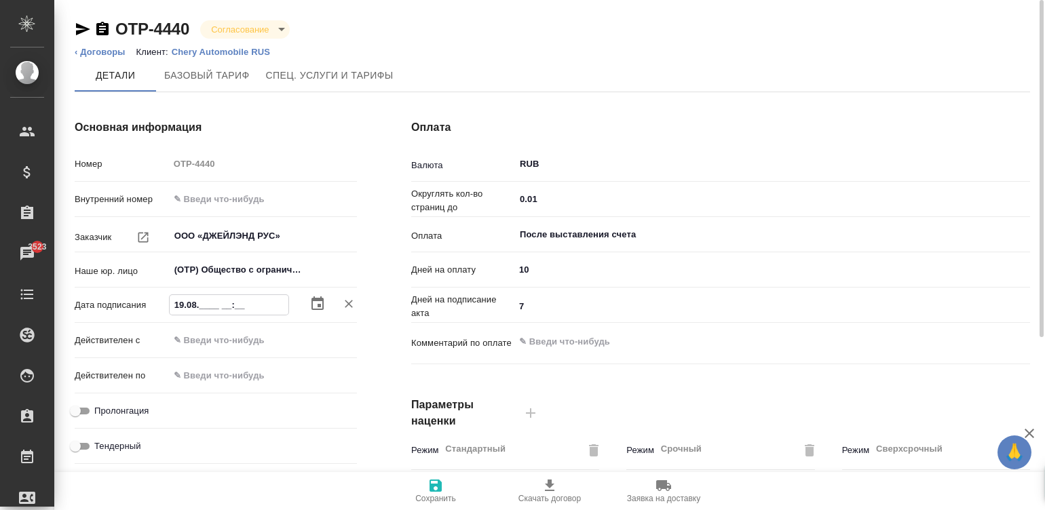
type input "19.08.2___ __:__"
type textarea "x"
type input "19.08.20__ __:__"
type textarea "x"
type input "19.08.202_ __:__"
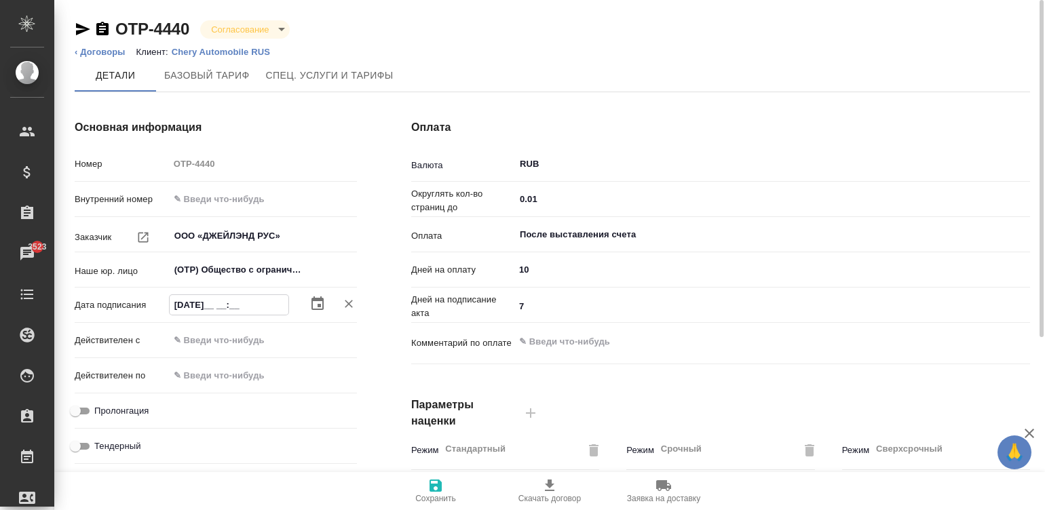
type textarea "x"
type input "19.08.2025 __:__"
type textarea "x"
type input "19.08.2025 0_:__"
type textarea "x"
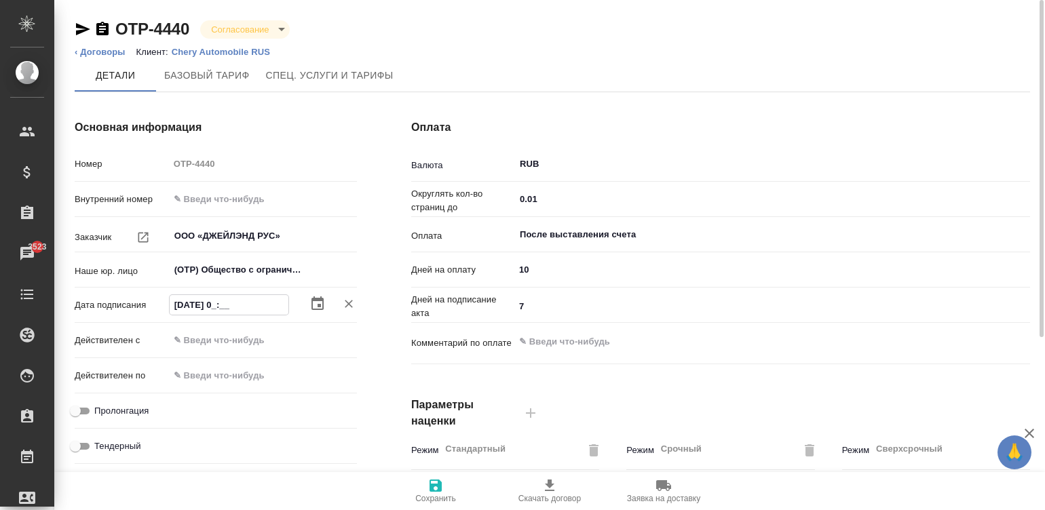
type input "19.08.2025 09:__"
type textarea "x"
type input "19.08.2025 09:0_"
type textarea "x"
type input "19.08.2025 09:00"
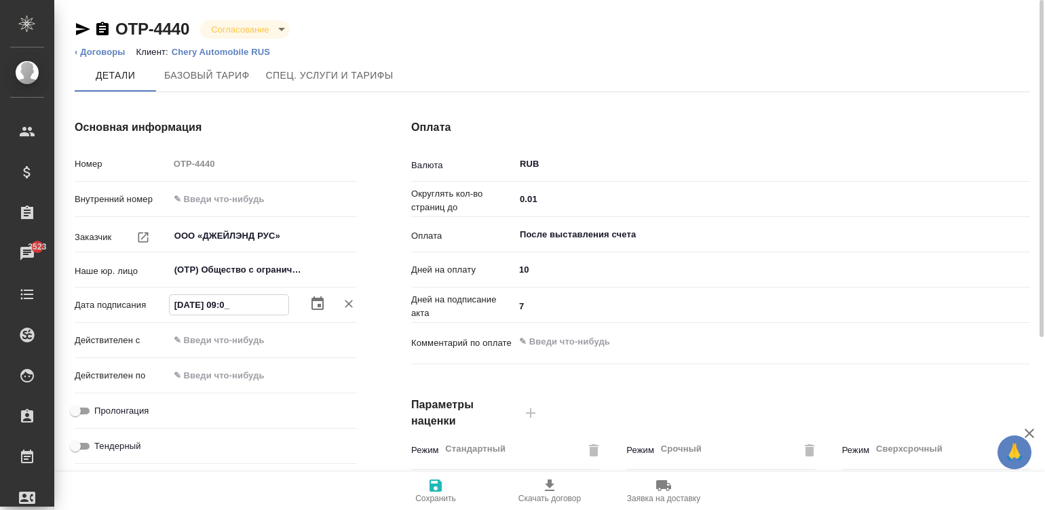
type textarea "x"
type input "19.08.2025 09:00"
click at [261, 333] on input "text" at bounding box center [229, 340] width 119 height 20
paste input "19.08.2025 09:00"
type input "19.08.2025 09:00"
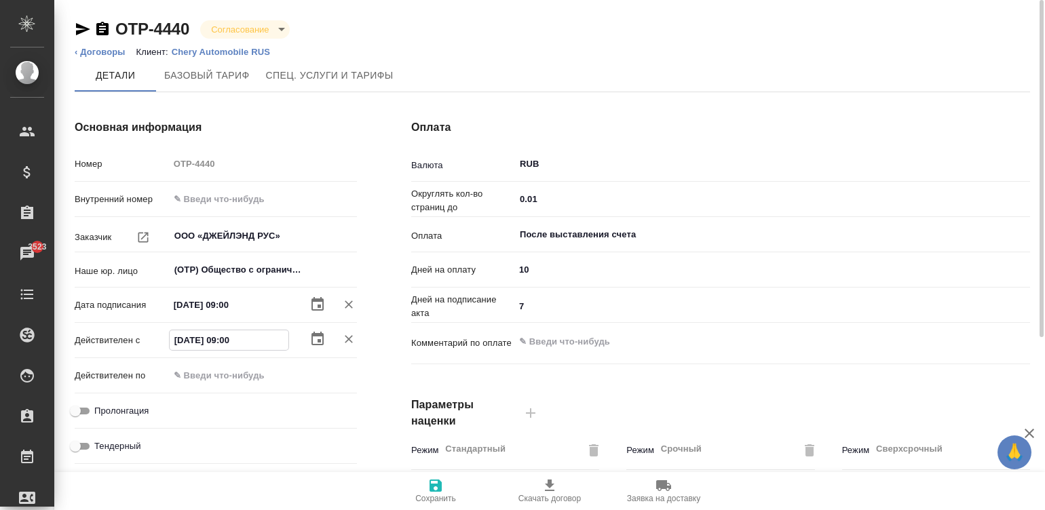
type textarea "x"
type input "19.08.2025 09:00"
click at [205, 373] on input "text" at bounding box center [229, 376] width 119 height 20
paste input "19.08.2025 09:00"
type input "19.08.2025 09:00"
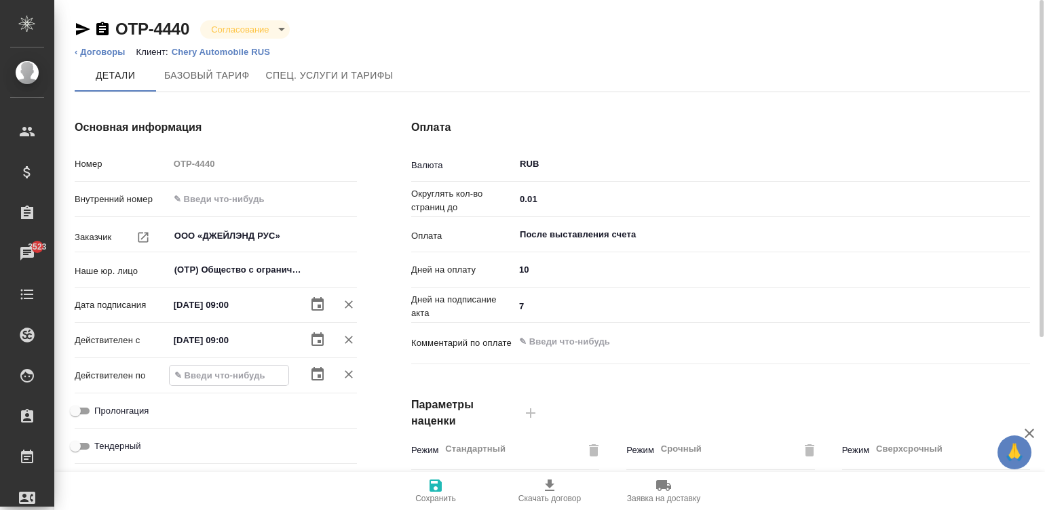
type textarea "x"
type input "19.08.2025 09:00"
click at [81, 409] on input "Пролонгация" at bounding box center [75, 411] width 49 height 16
checkbox input "true"
type textarea "x"
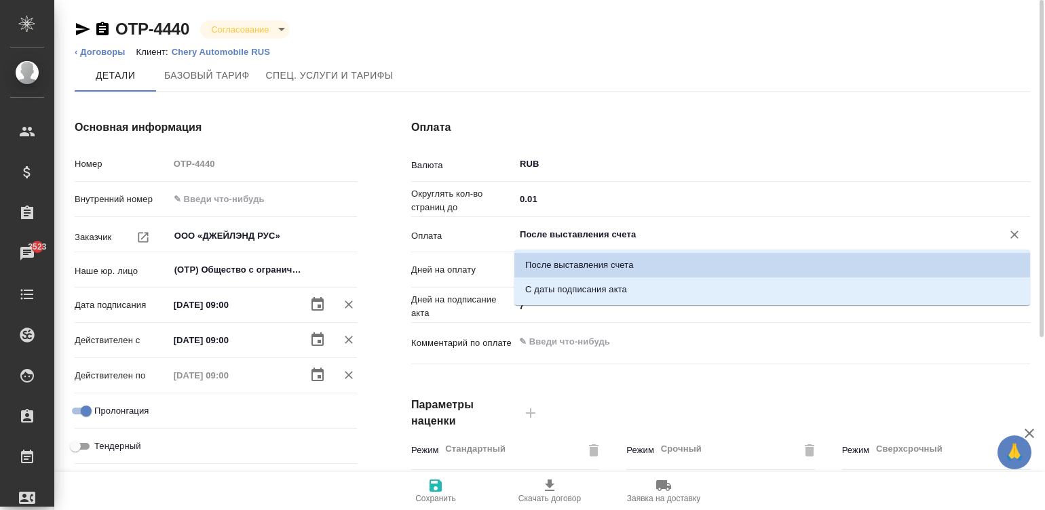
click at [642, 229] on input "После выставления счета" at bounding box center [749, 235] width 462 height 16
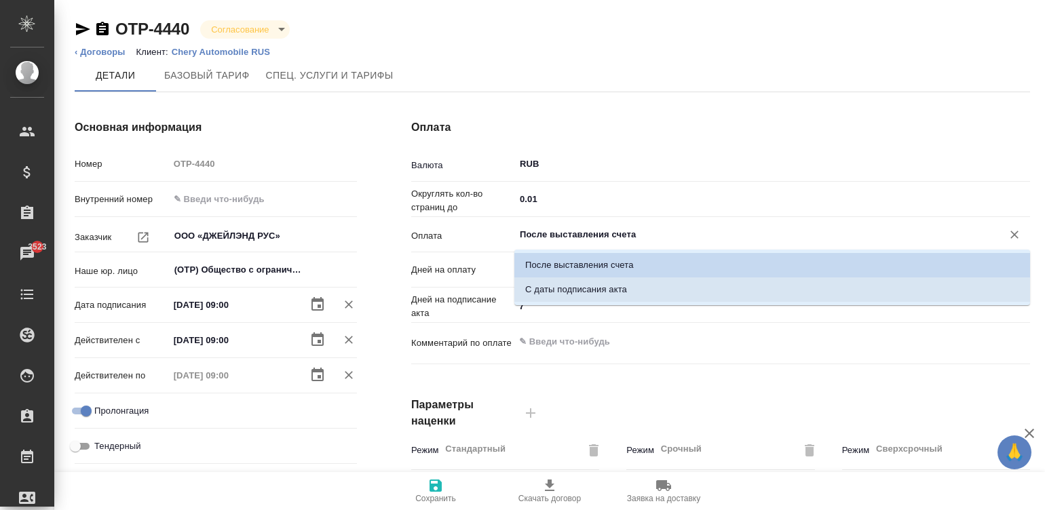
click at [556, 296] on li "С даты подписания акта" at bounding box center [772, 289] width 516 height 24
type input "С даты подписания акта"
type textarea "x"
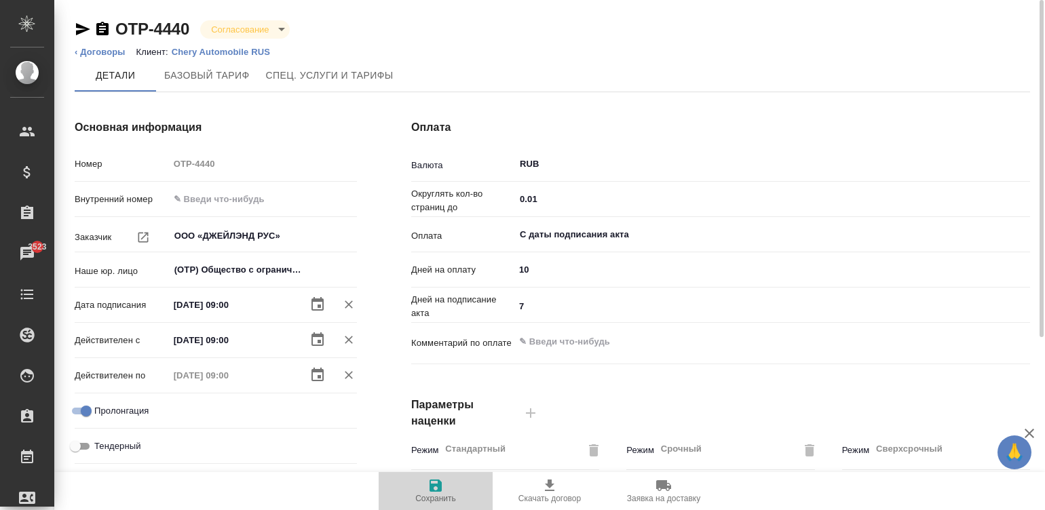
click at [435, 489] on icon "button" at bounding box center [435, 486] width 16 height 16
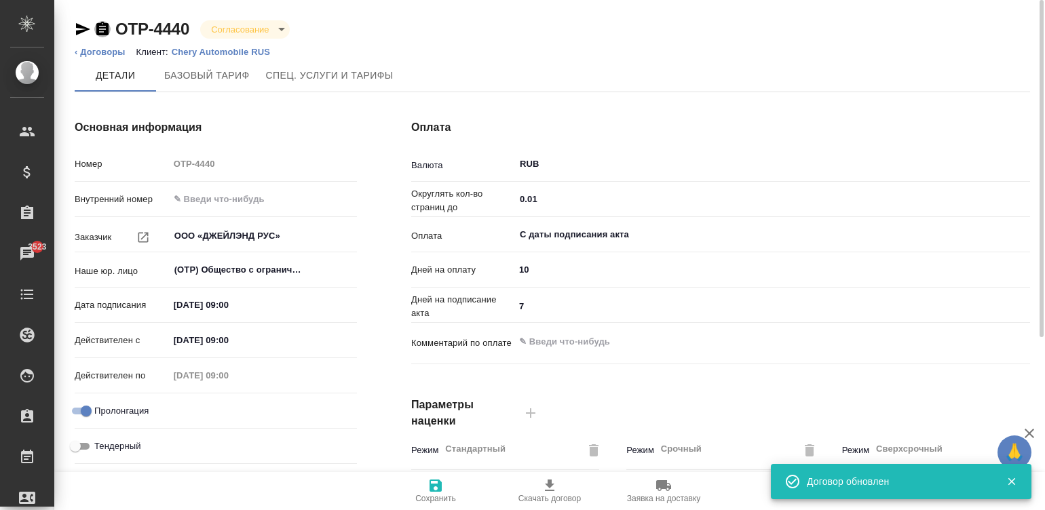
click at [100, 24] on icon "button" at bounding box center [102, 29] width 12 height 14
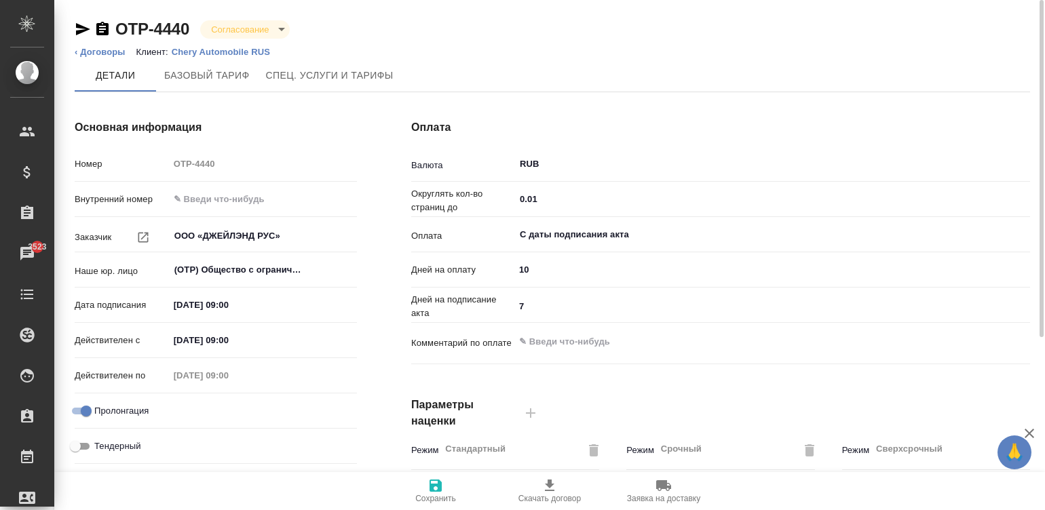
click at [211, 48] on p "Chery Automobile RUS" at bounding box center [226, 52] width 109 height 10
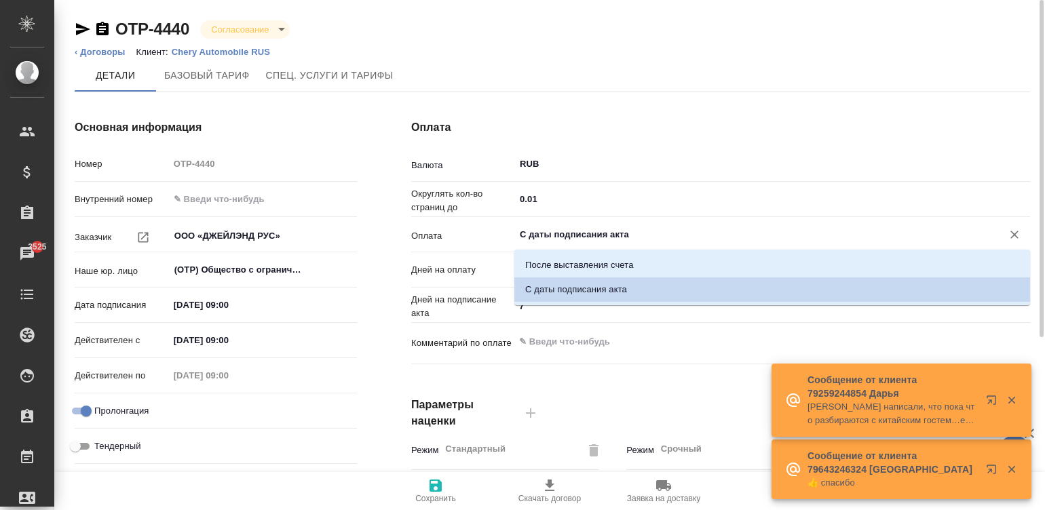
click at [562, 229] on input "С даты подписания акта" at bounding box center [749, 235] width 462 height 16
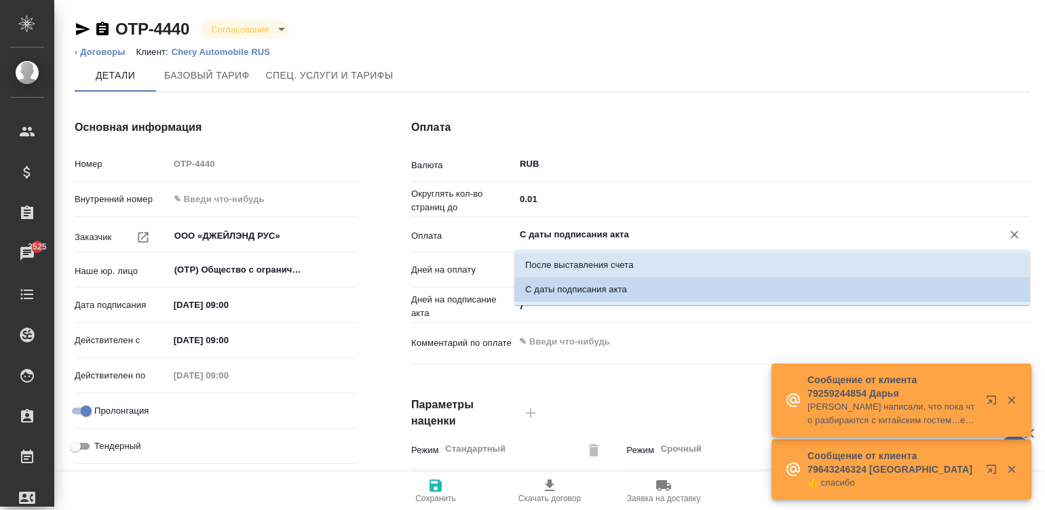
click at [597, 258] on p "После выставления счета" at bounding box center [579, 265] width 109 height 14
type input "После выставления счета"
type textarea "x"
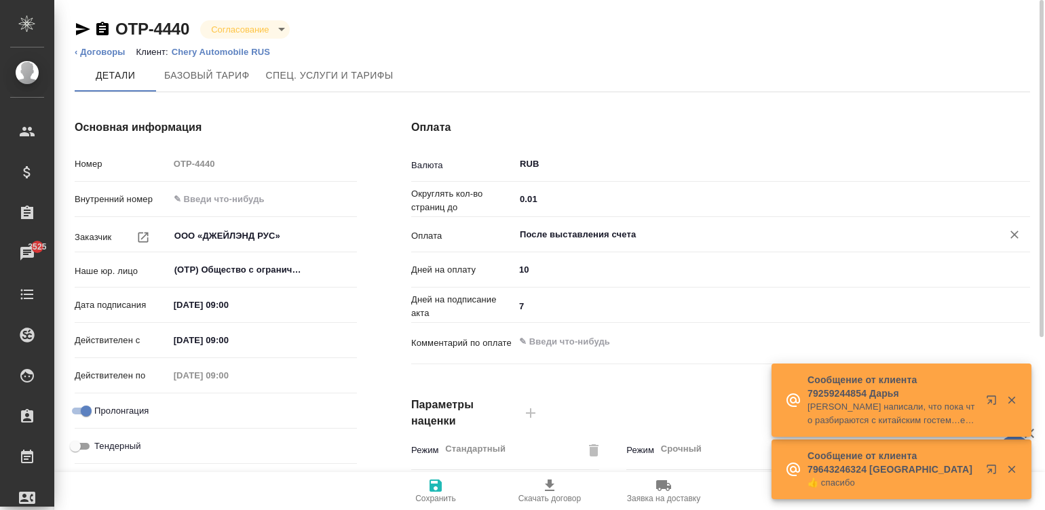
click at [438, 498] on span "Сохранить" at bounding box center [435, 498] width 41 height 9
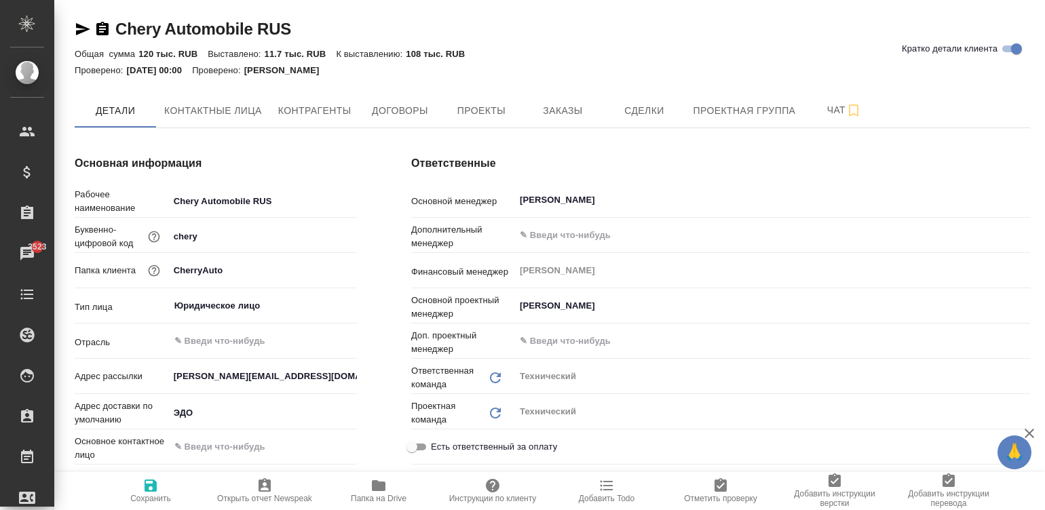
type textarea "x"
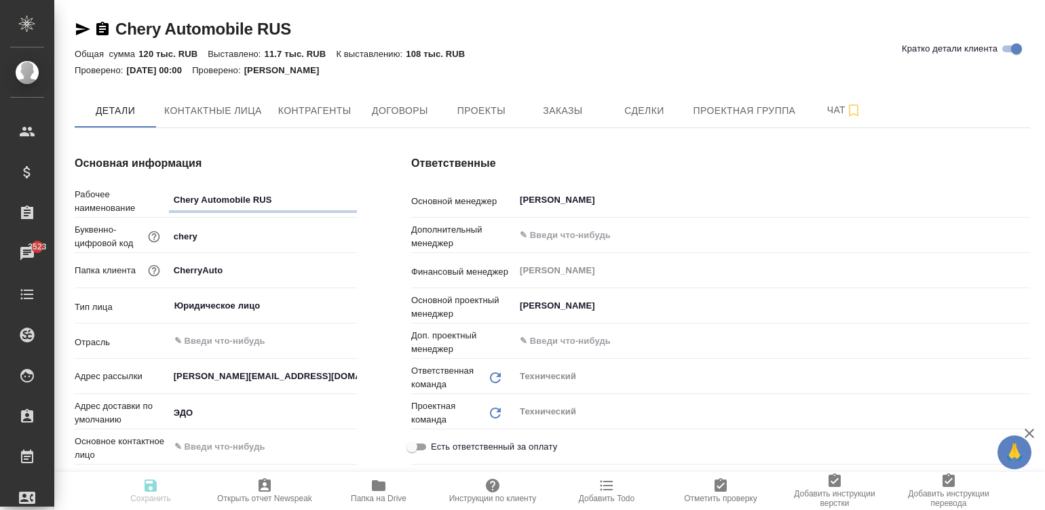
type textarea "x"
click at [267, 378] on input "[PERSON_NAME][EMAIL_ADDRESS][DOMAIN_NAME]" at bounding box center [263, 376] width 188 height 20
click at [267, 378] on input "[PERSON_NAME][EMAIL_ADDRESS][DOMAIN_NAME]" at bounding box center [263, 376] width 187 height 20
click at [267, 378] on input "chery@awatera.com" at bounding box center [263, 376] width 187 height 20
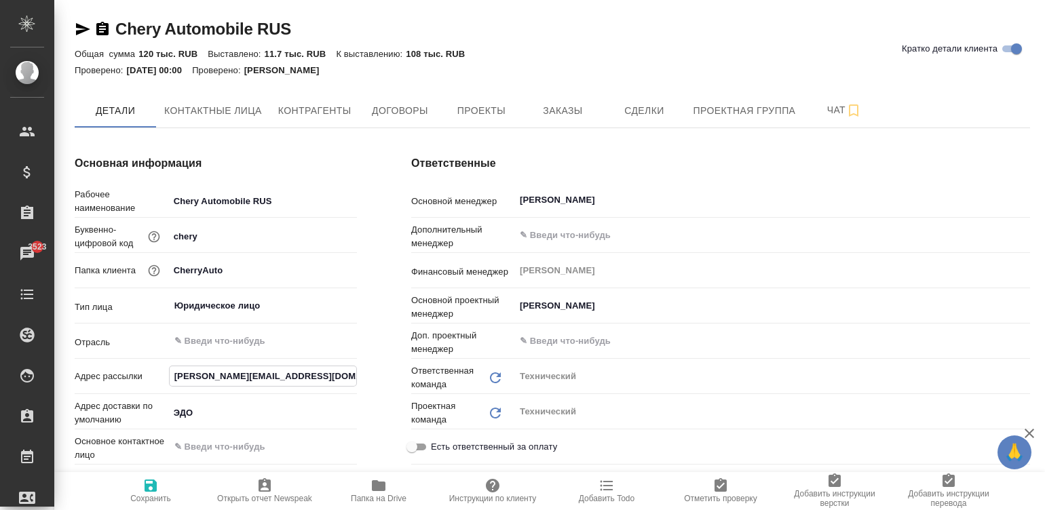
click at [267, 378] on input "chery@awatera.com" at bounding box center [263, 376] width 187 height 20
